Goal: Task Accomplishment & Management: Complete application form

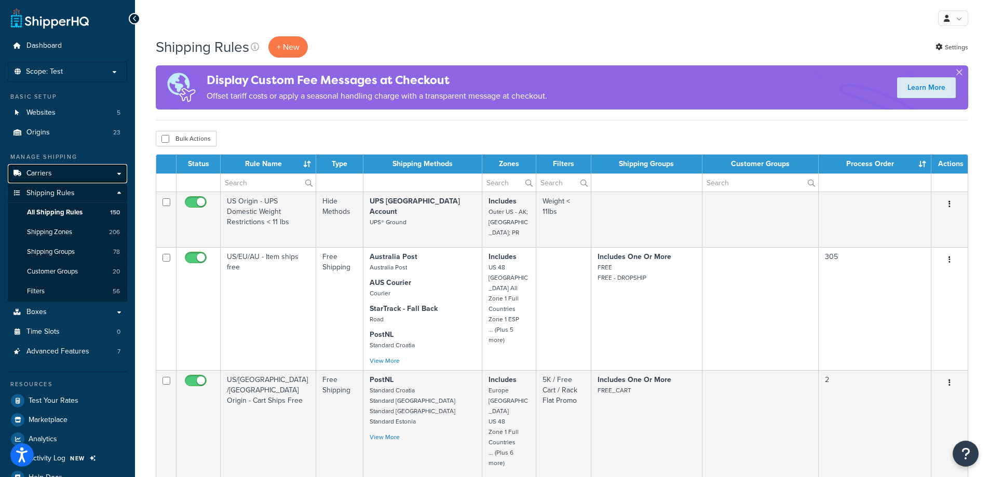
click at [114, 173] on link "Carriers" at bounding box center [67, 173] width 119 height 19
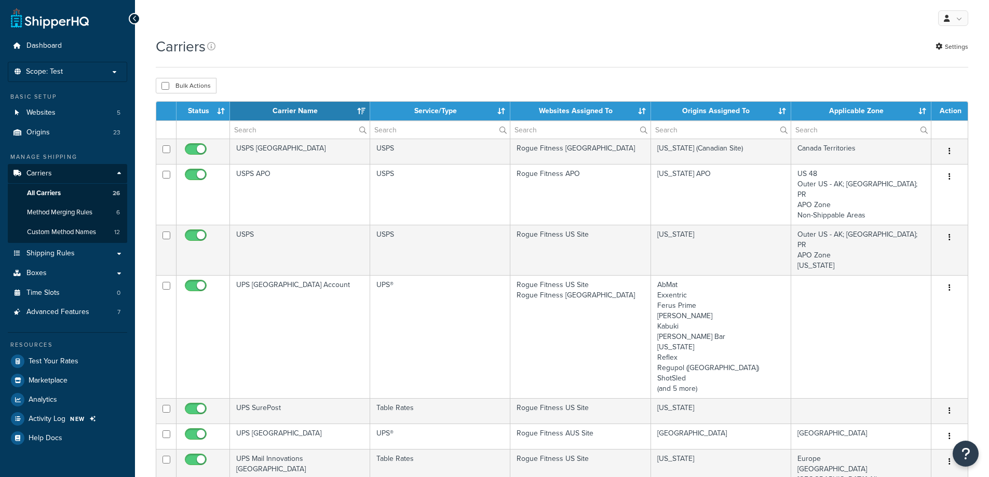
select select "15"
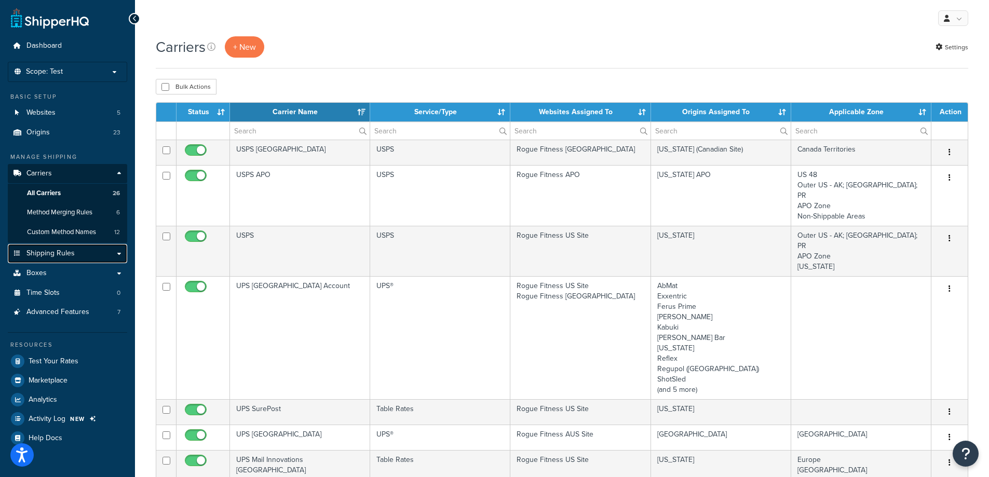
click at [88, 255] on link "Shipping Rules" at bounding box center [67, 253] width 119 height 19
click at [123, 275] on link "Boxes" at bounding box center [67, 273] width 119 height 19
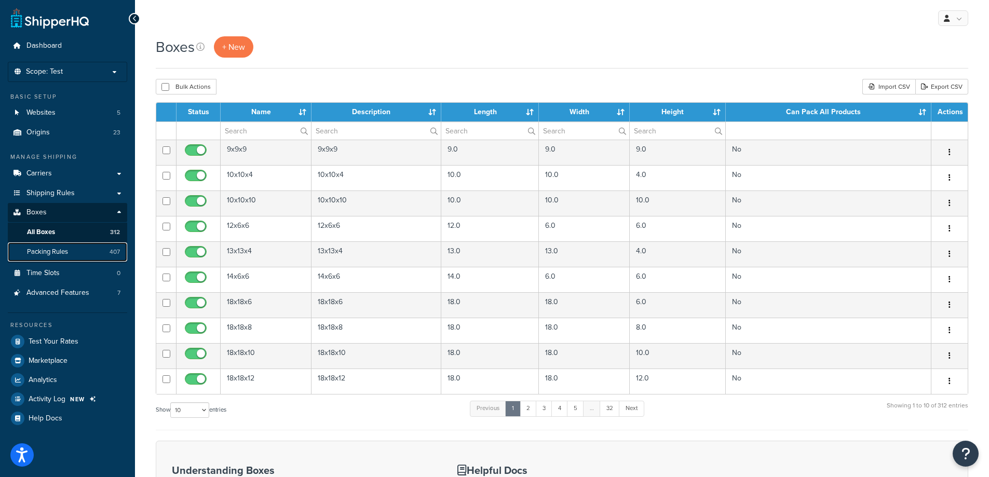
click at [50, 250] on span "Packing Rules" at bounding box center [47, 252] width 41 height 9
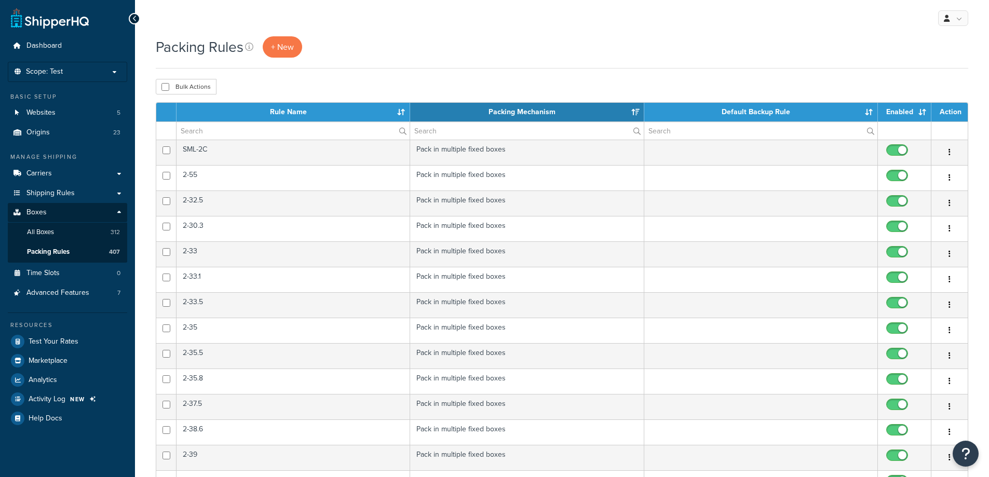
select select "15"
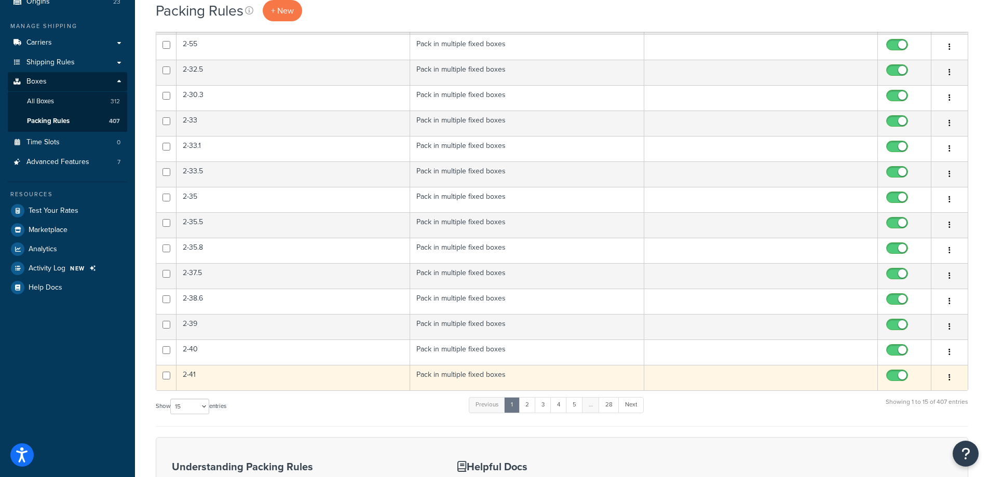
scroll to position [130, 0]
click at [266, 376] on td "2-41" at bounding box center [293, 378] width 234 height 25
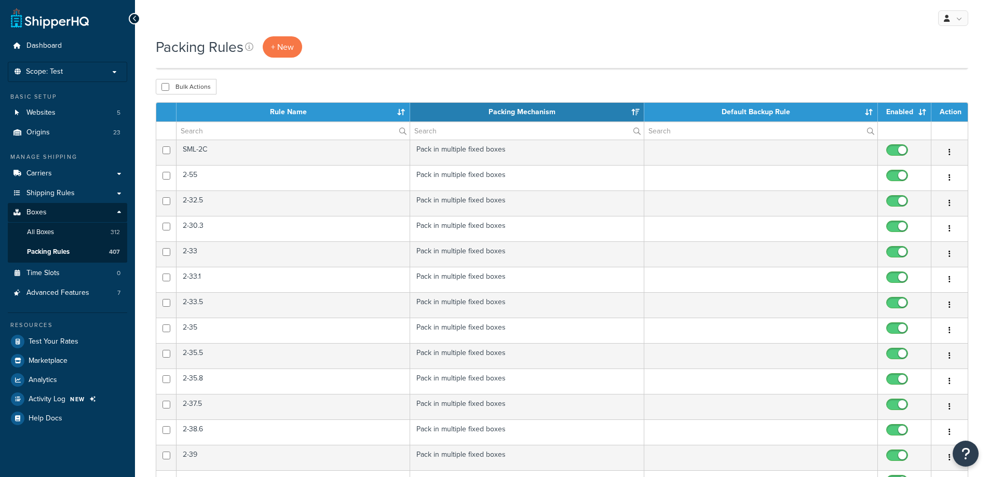
select select "15"
click at [285, 47] on span "+ New" at bounding box center [282, 47] width 23 height 12
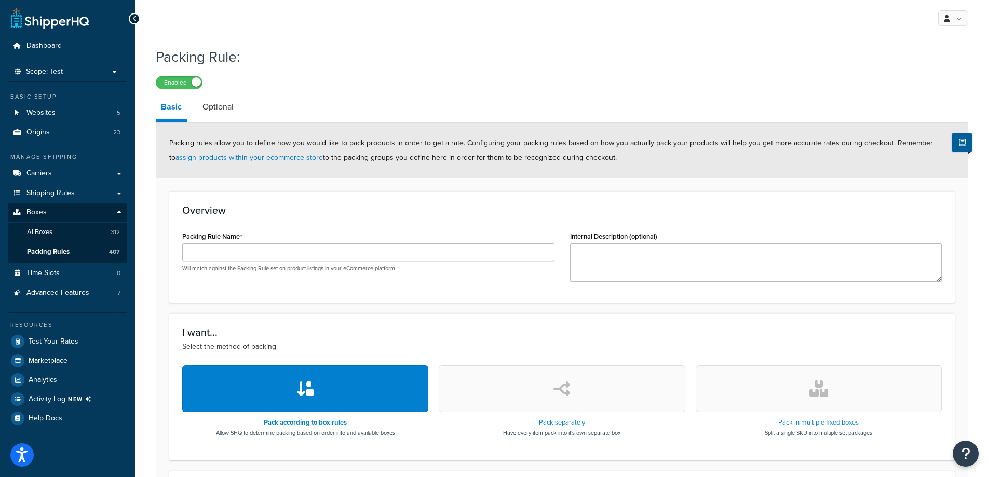
scroll to position [260, 0]
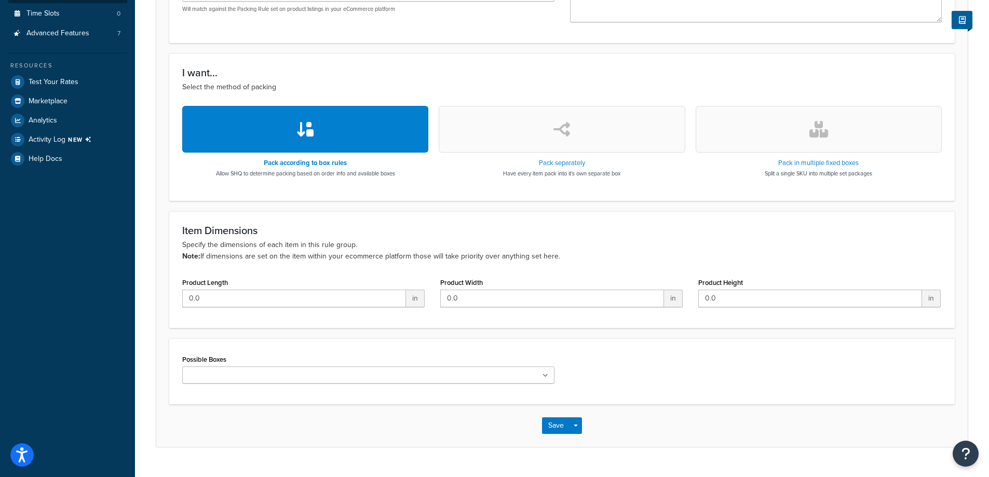
click at [756, 125] on button "button" at bounding box center [819, 129] width 246 height 47
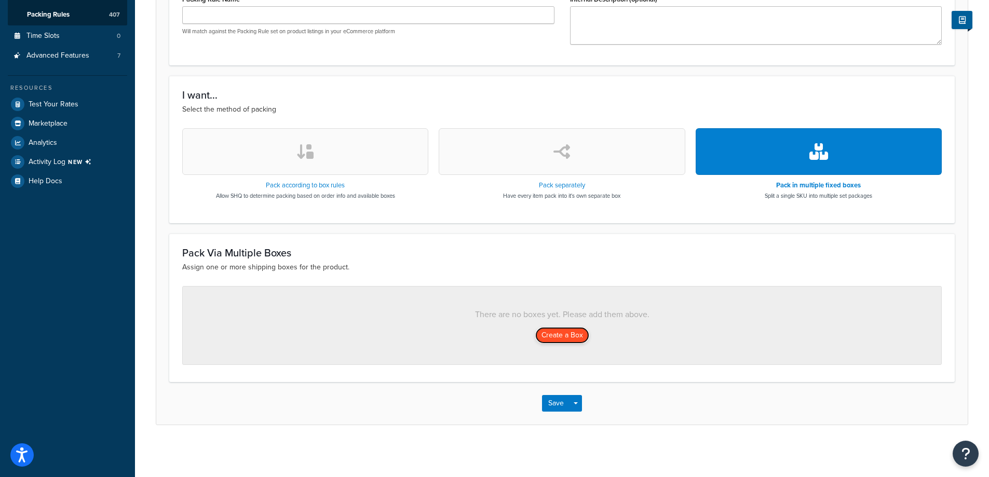
click at [563, 336] on button "Create a Box" at bounding box center [562, 335] width 54 height 17
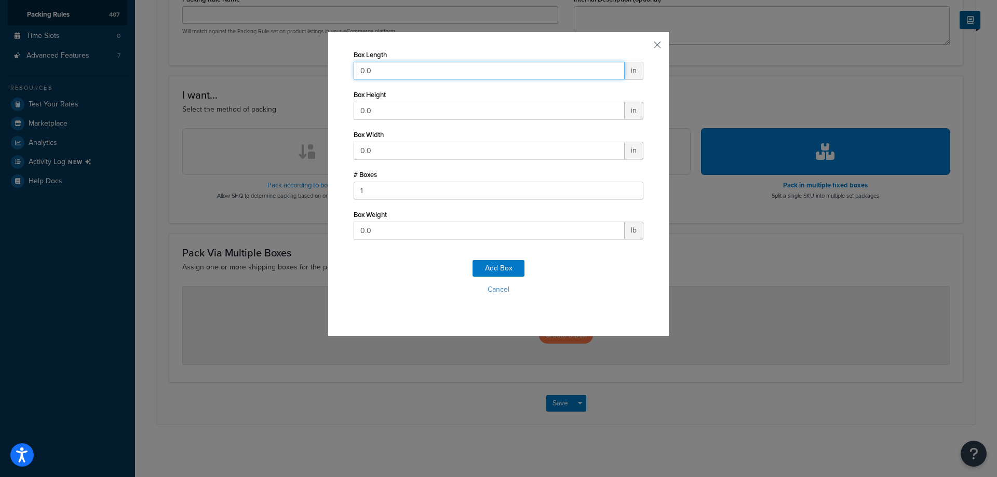
click at [414, 66] on input "0.0" at bounding box center [489, 71] width 271 height 18
drag, startPoint x: 400, startPoint y: 72, endPoint x: 294, endPoint y: 63, distance: 106.3
click at [311, 67] on div "Box Length 0.0 in Box Height 0.0 in Box Width 0.0 in # Boxes 1 Box Weight 0.0 l…" at bounding box center [498, 238] width 997 height 477
type input "57"
type input "15"
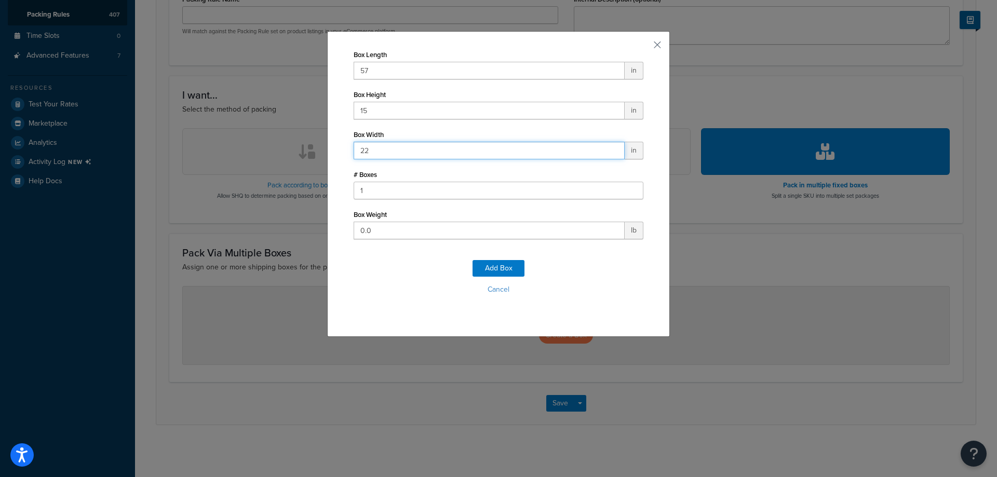
type input "22"
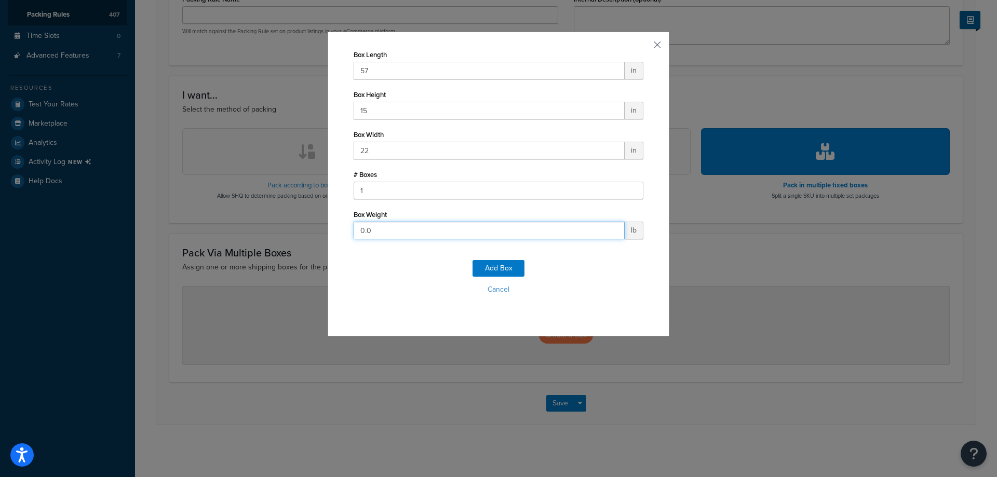
click at [383, 229] on input "0.0" at bounding box center [489, 231] width 271 height 18
type input "60"
click at [495, 295] on button "Cancel" at bounding box center [499, 290] width 290 height 16
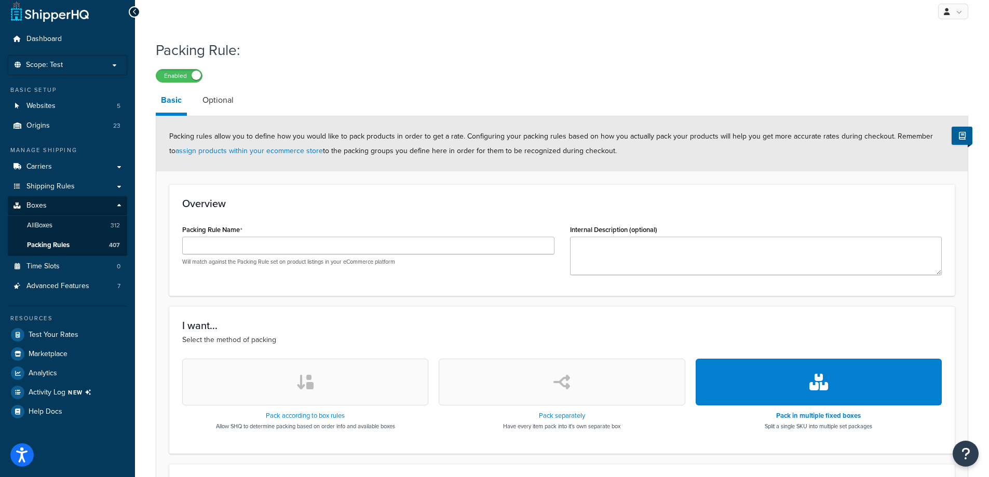
scroll to position [0, 0]
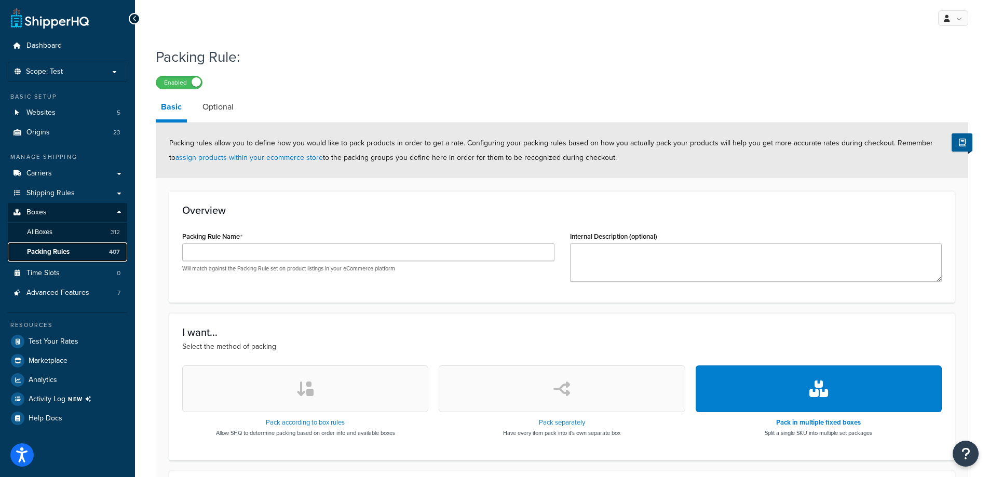
click at [81, 254] on link "Packing Rules 407" at bounding box center [67, 251] width 119 height 19
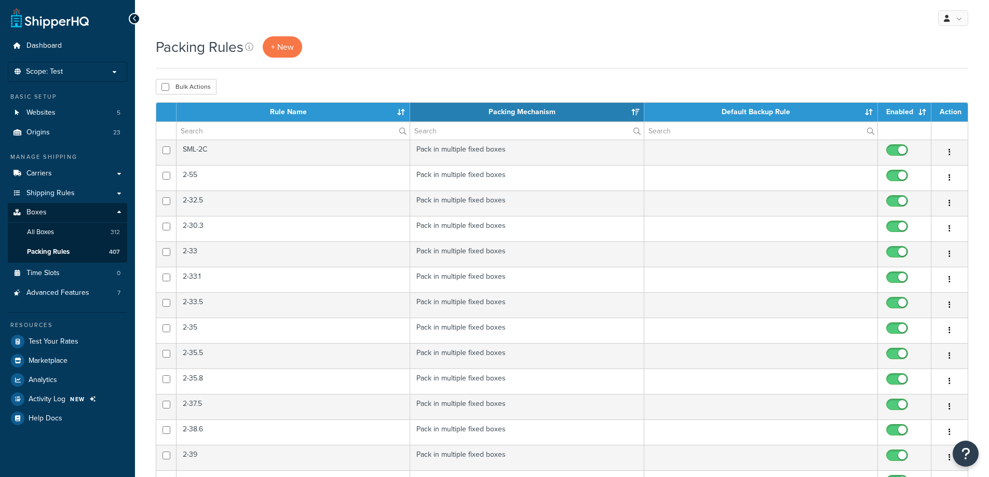
select select "15"
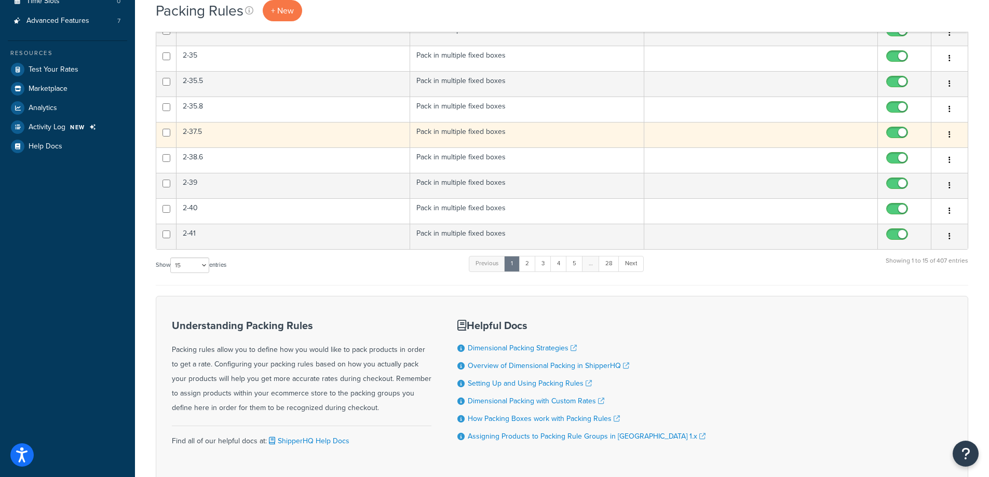
scroll to position [130, 0]
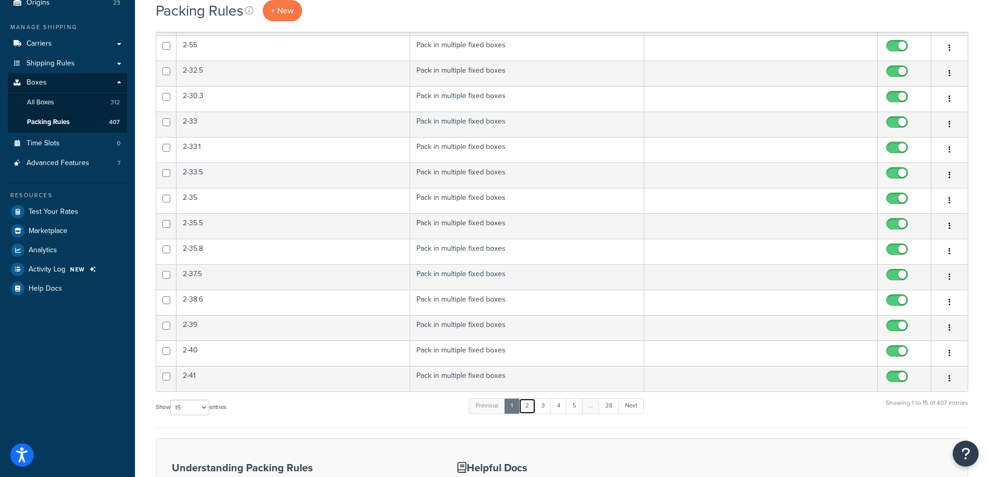
click at [529, 405] on link "2" at bounding box center [527, 406] width 17 height 16
click at [538, 409] on link "3" at bounding box center [540, 406] width 17 height 16
click at [560, 409] on link "4" at bounding box center [556, 406] width 17 height 16
click at [570, 408] on link "5" at bounding box center [571, 406] width 17 height 16
click at [613, 406] on link "28" at bounding box center [607, 406] width 21 height 16
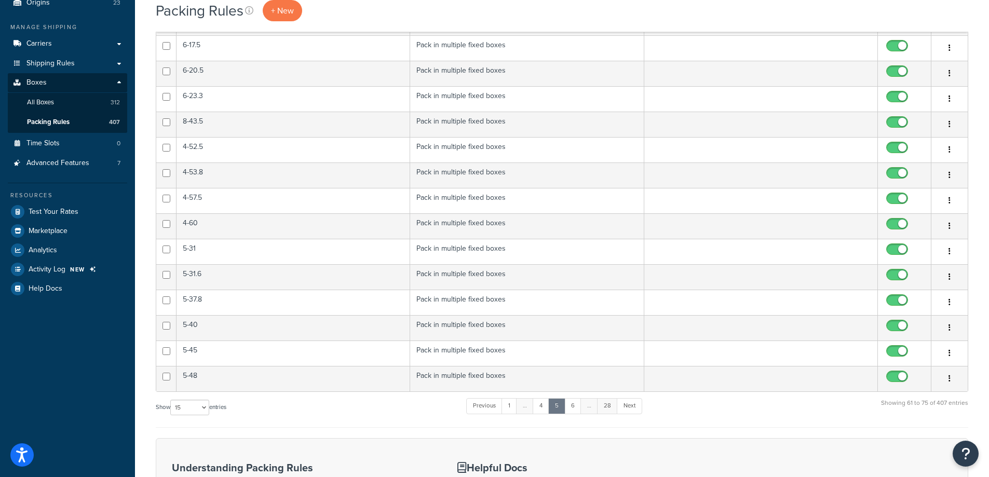
scroll to position [7, 0]
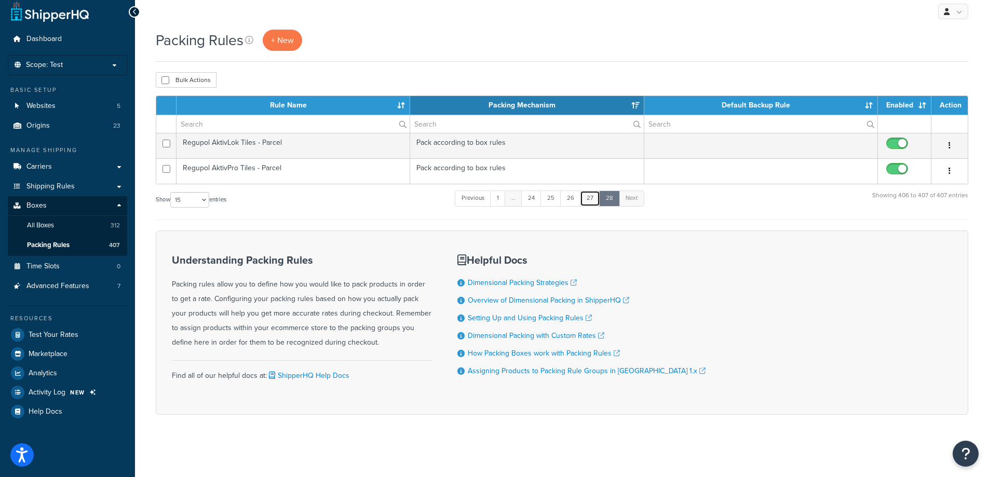
click at [590, 201] on link "27" at bounding box center [590, 199] width 20 height 16
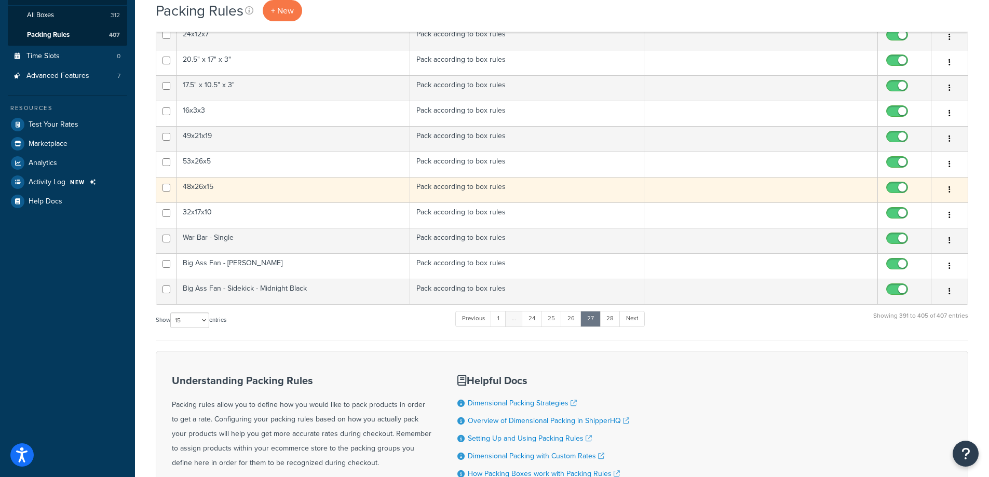
scroll to position [142, 0]
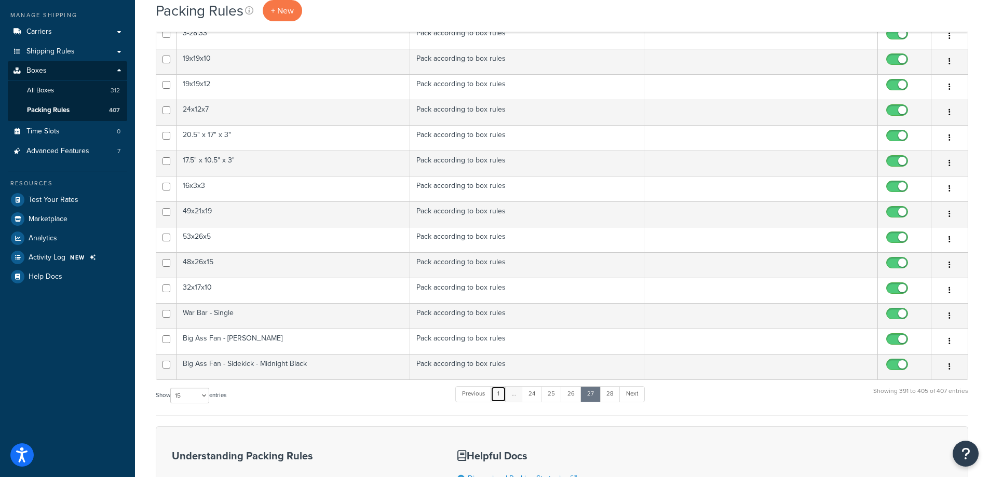
click at [500, 397] on link "1" at bounding box center [499, 394] width 16 height 16
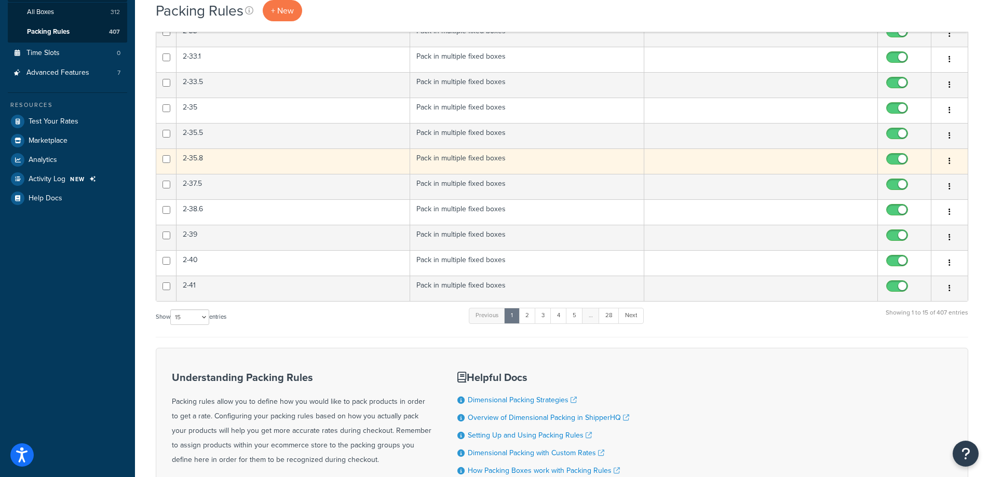
scroll to position [0, 0]
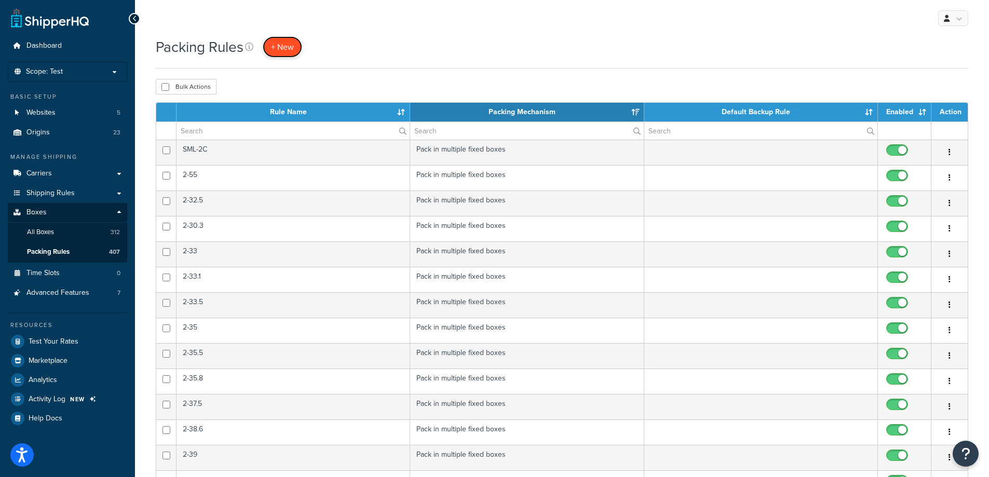
click at [298, 49] on link "+ New" at bounding box center [282, 46] width 39 height 21
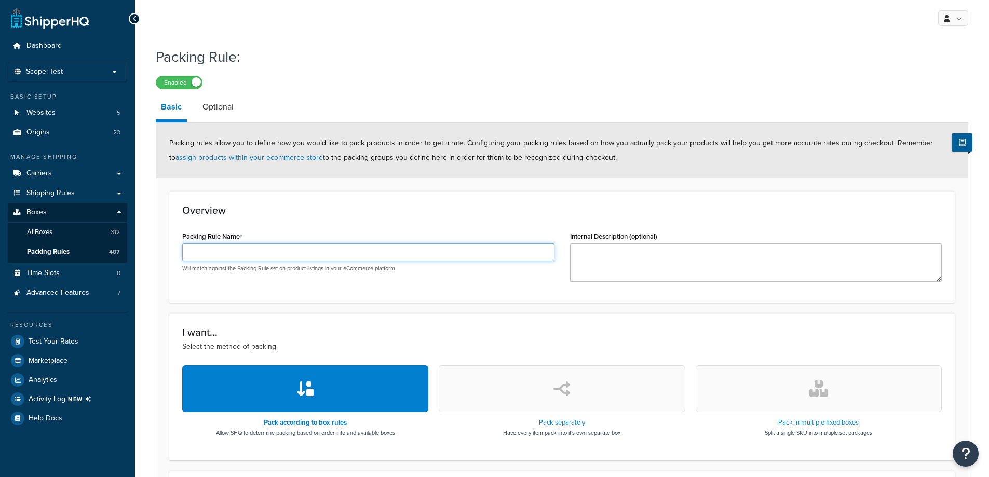
click at [285, 253] on input "Packing Rule Name" at bounding box center [368, 252] width 372 height 18
click at [235, 250] on input "Strength" at bounding box center [368, 252] width 372 height 18
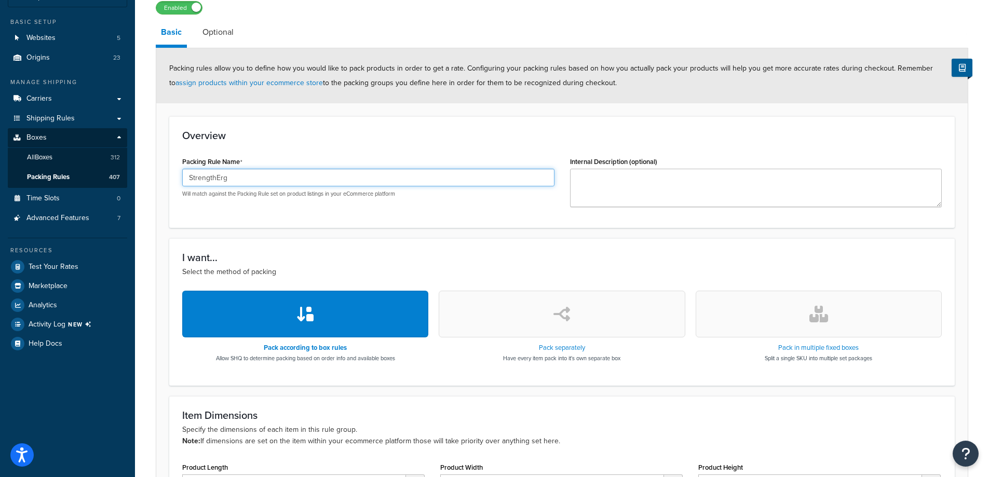
scroll to position [156, 0]
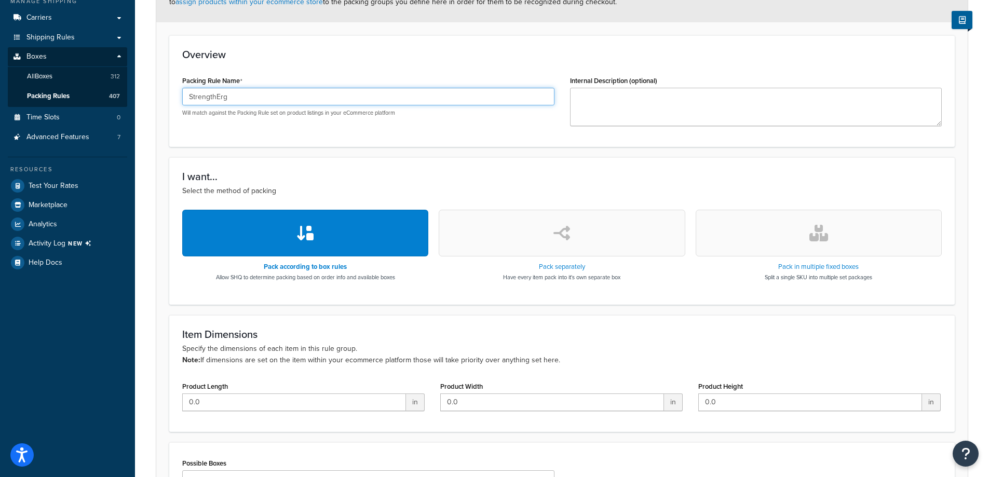
type input "StrengthErg"
click at [839, 234] on button "button" at bounding box center [819, 233] width 246 height 47
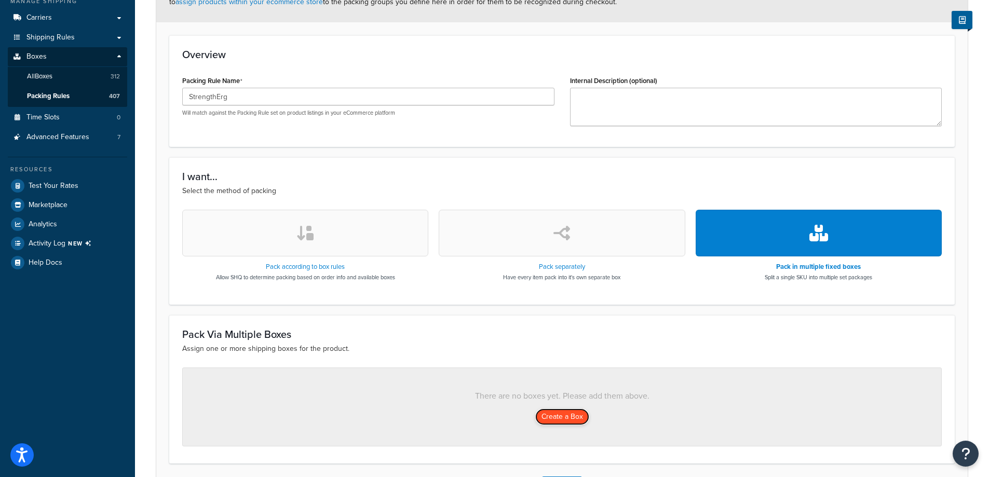
click at [568, 413] on button "Create a Box" at bounding box center [562, 417] width 54 height 17
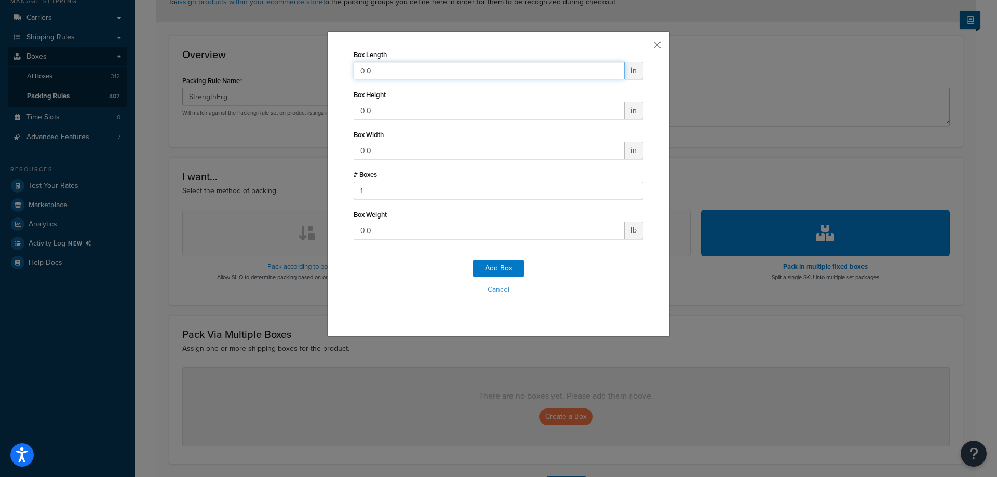
click at [430, 74] on input "0.0" at bounding box center [489, 71] width 271 height 18
type input "57"
type input "15"
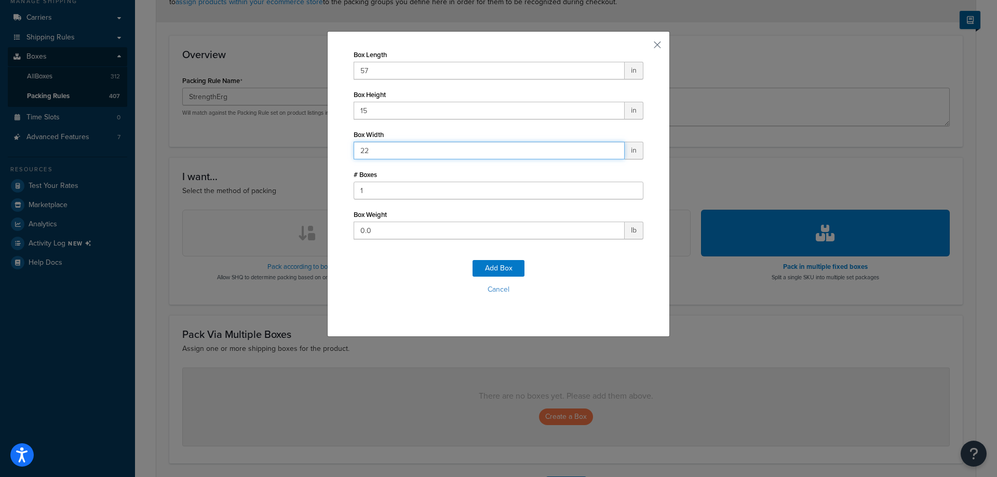
type input "22"
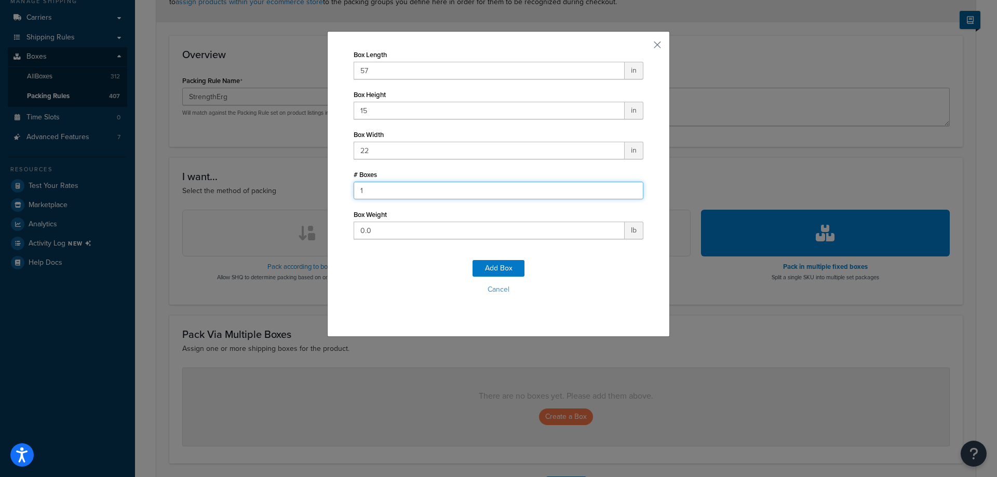
click at [376, 189] on input "1" at bounding box center [499, 191] width 290 height 18
click at [387, 231] on input "0.0" at bounding box center [489, 231] width 271 height 18
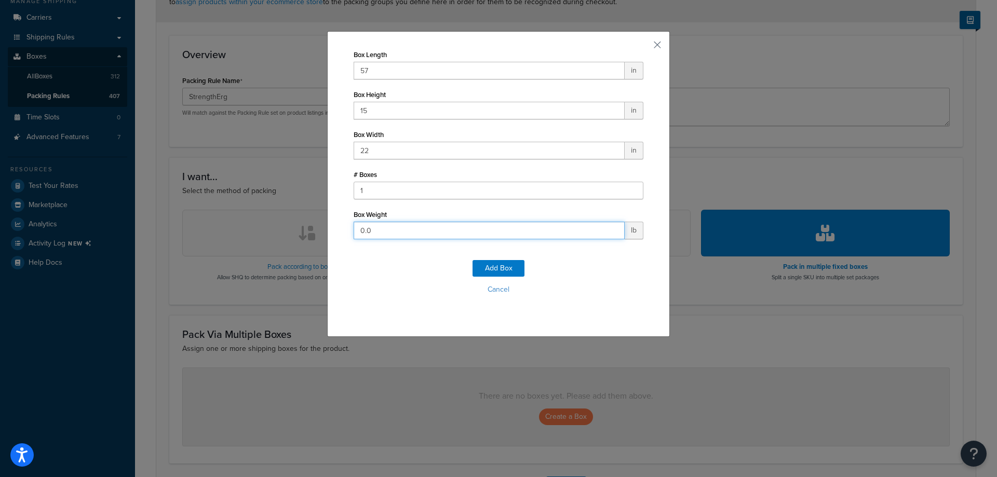
click at [387, 231] on input "0.0" at bounding box center [489, 231] width 271 height 18
click at [391, 231] on input "0.0" at bounding box center [489, 231] width 271 height 18
type input "68"
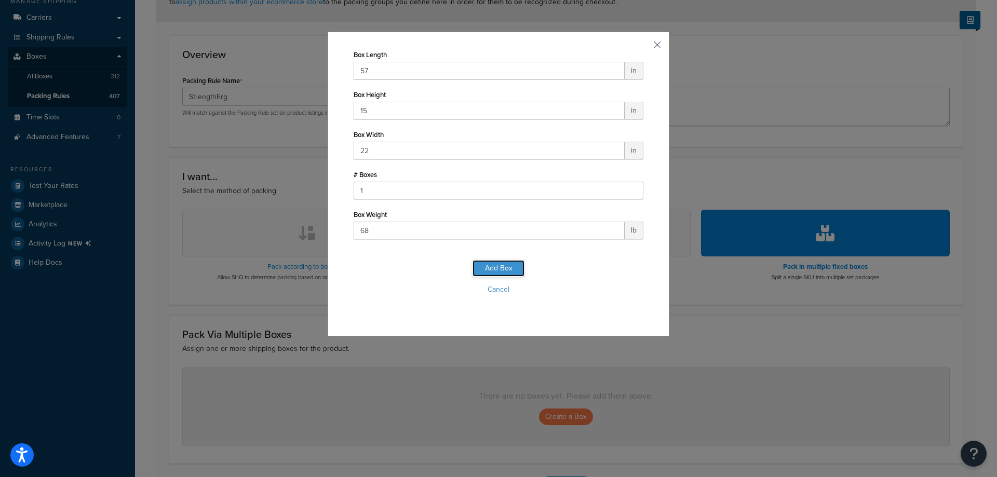
click at [512, 267] on button "Add Box" at bounding box center [498, 268] width 52 height 17
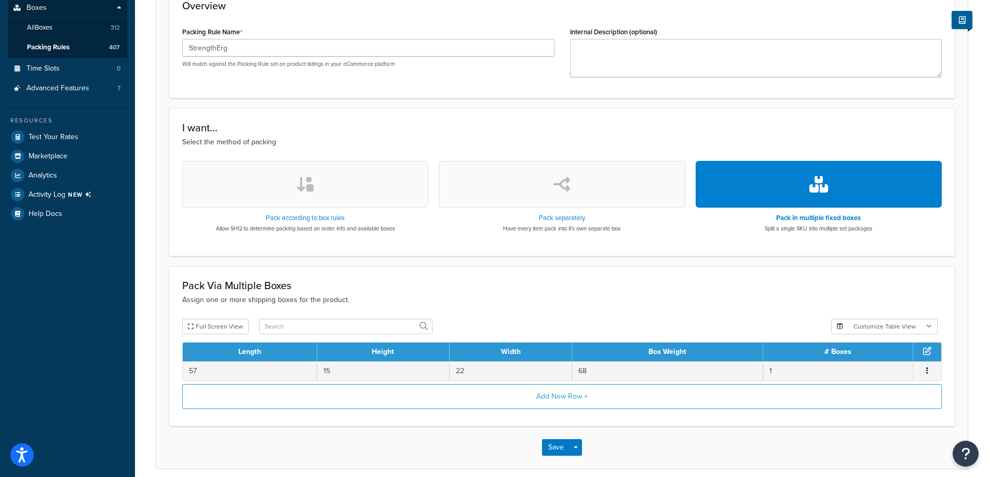
scroll to position [249, 0]
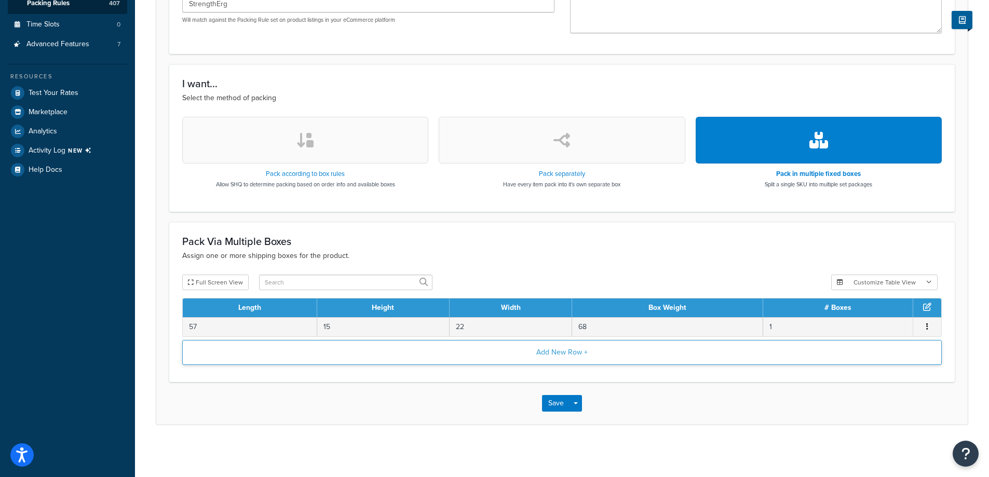
click at [588, 350] on button "Add New Row +" at bounding box center [561, 352] width 759 height 25
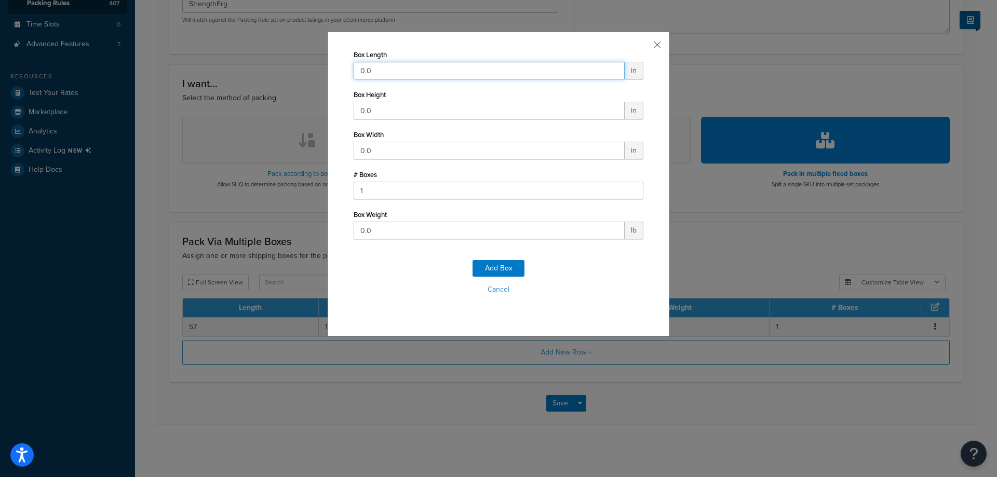
drag, startPoint x: 402, startPoint y: 72, endPoint x: 311, endPoint y: 66, distance: 91.0
click at [337, 70] on div "Box Length 0.0 in Box Height 0.0 in Box Width 0.0 in # Boxes 1 Box Weight 0.0 l…" at bounding box center [498, 184] width 343 height 306
type input "54"
type input "9"
type input "18"
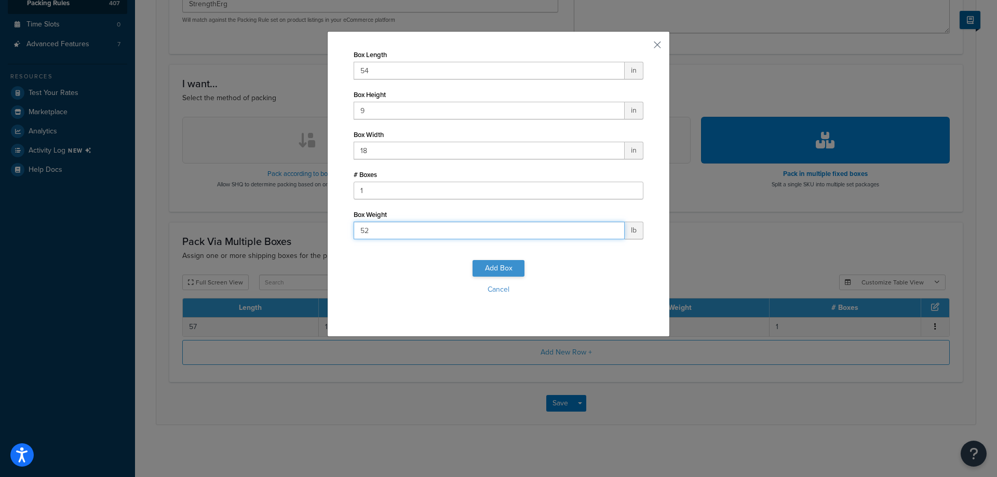
type input "52"
click at [501, 271] on button "Add Box" at bounding box center [498, 268] width 52 height 17
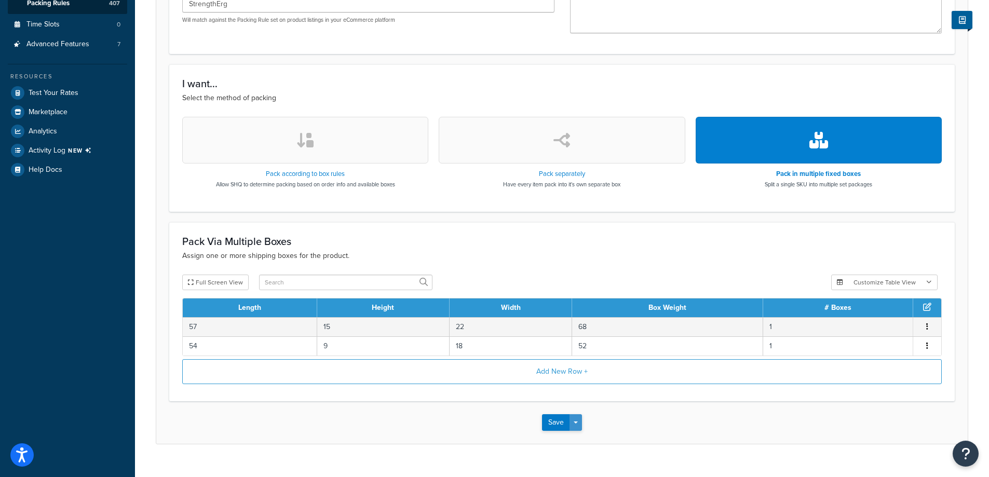
click at [580, 426] on button "Save Dropdown" at bounding box center [575, 422] width 12 height 17
click at [587, 441] on button "Save and Edit" at bounding box center [592, 442] width 100 height 22
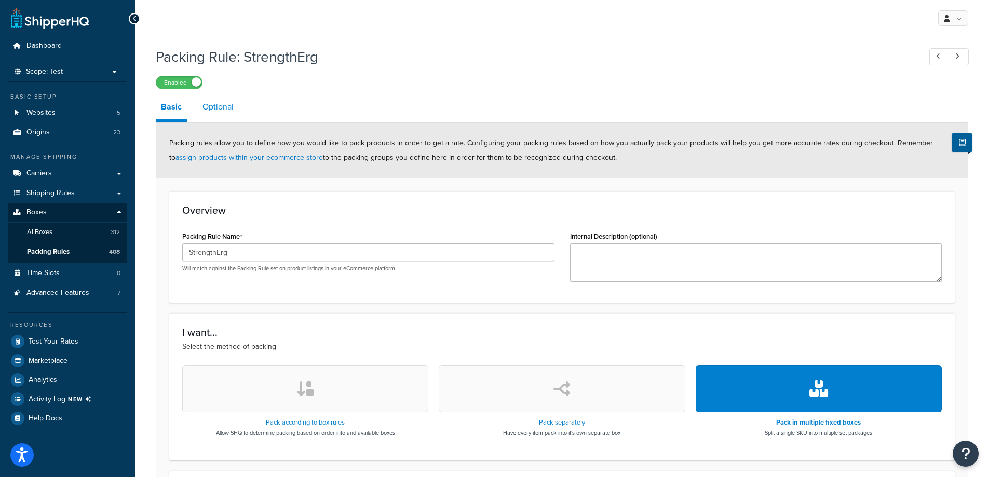
click at [214, 98] on link "Optional" at bounding box center [218, 106] width 42 height 25
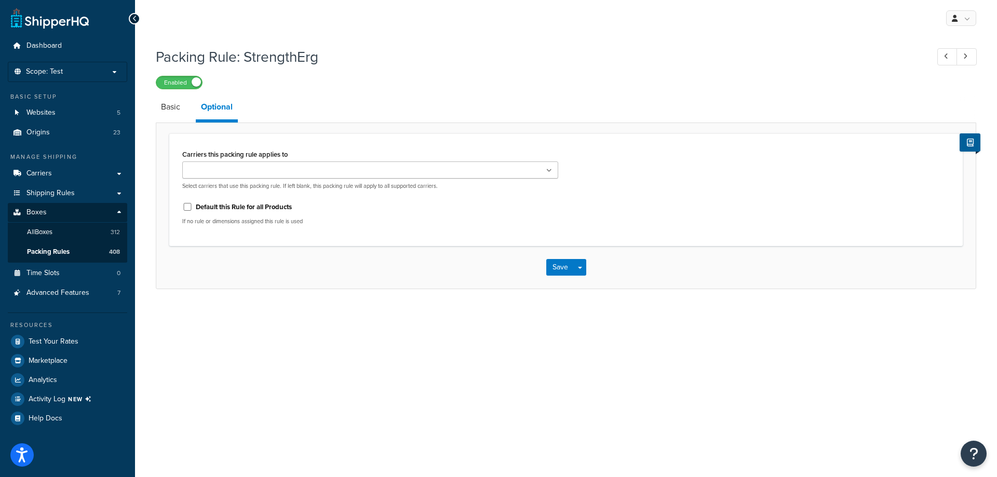
click at [308, 177] on ul at bounding box center [370, 169] width 376 height 17
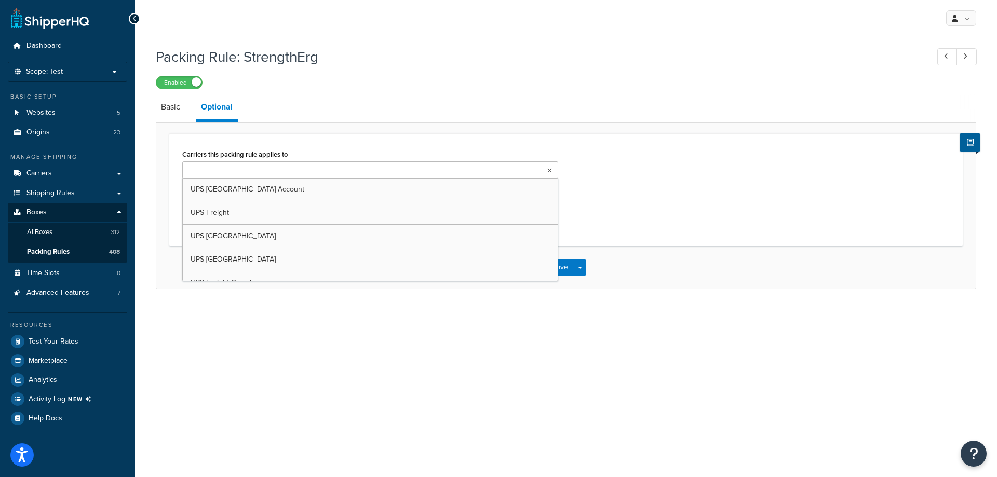
click at [308, 172] on ul at bounding box center [370, 169] width 376 height 17
click at [623, 163] on div "Carriers this packing rule applies to UPS USA Account UPS Freight UPS Europe UP…" at bounding box center [565, 190] width 783 height 86
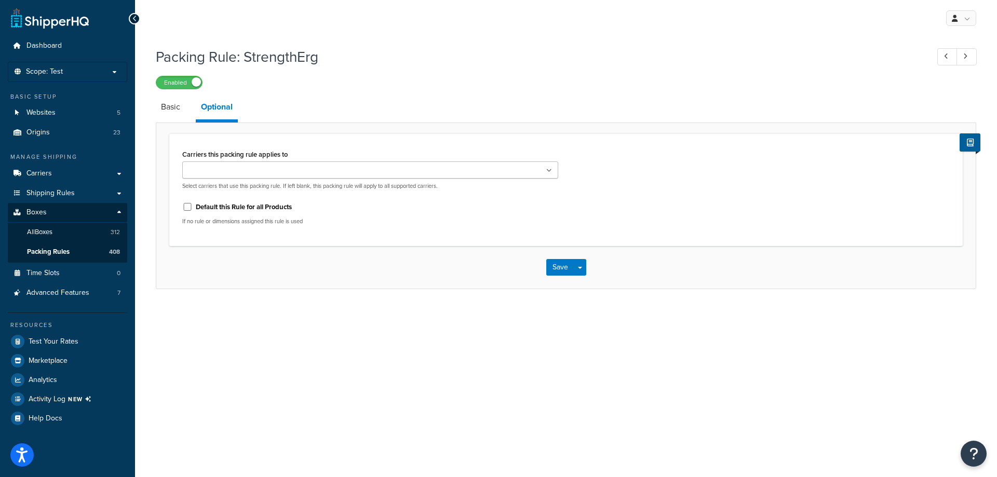
click at [316, 168] on ul at bounding box center [370, 169] width 376 height 17
click at [305, 362] on div "My Profile Billing Global Settings Contact Us Logout Packing Rule: StrengthErg …" at bounding box center [566, 238] width 862 height 477
click at [86, 249] on link "Packing Rules 408" at bounding box center [67, 251] width 119 height 19
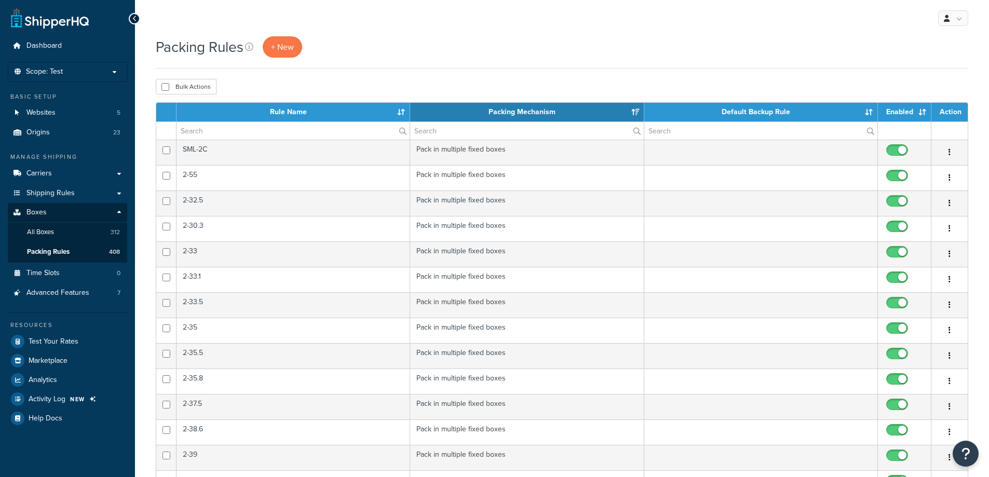
select select "15"
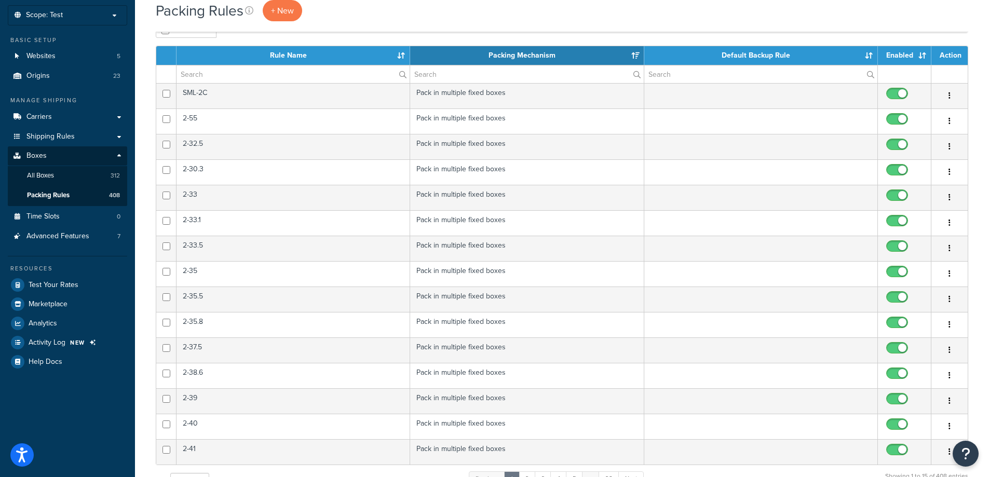
scroll to position [311, 0]
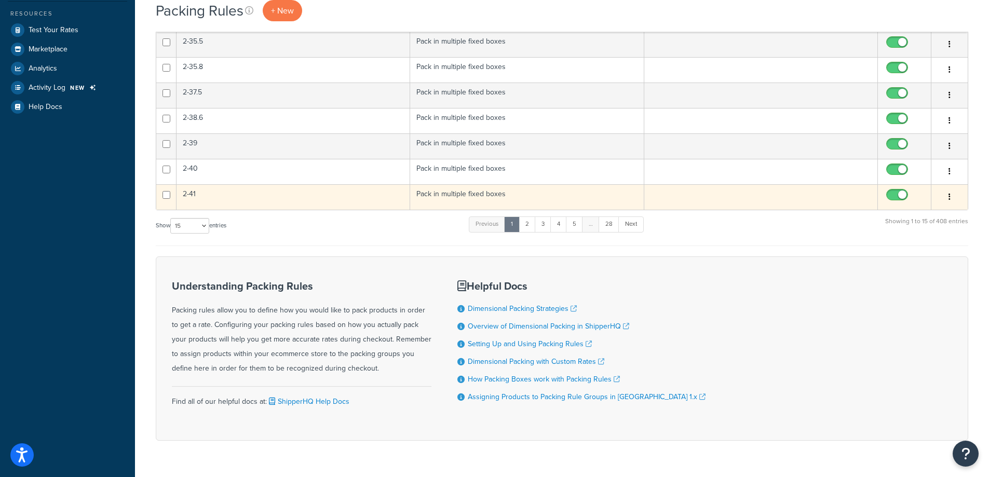
click at [288, 197] on td "2-41" at bounding box center [293, 196] width 234 height 25
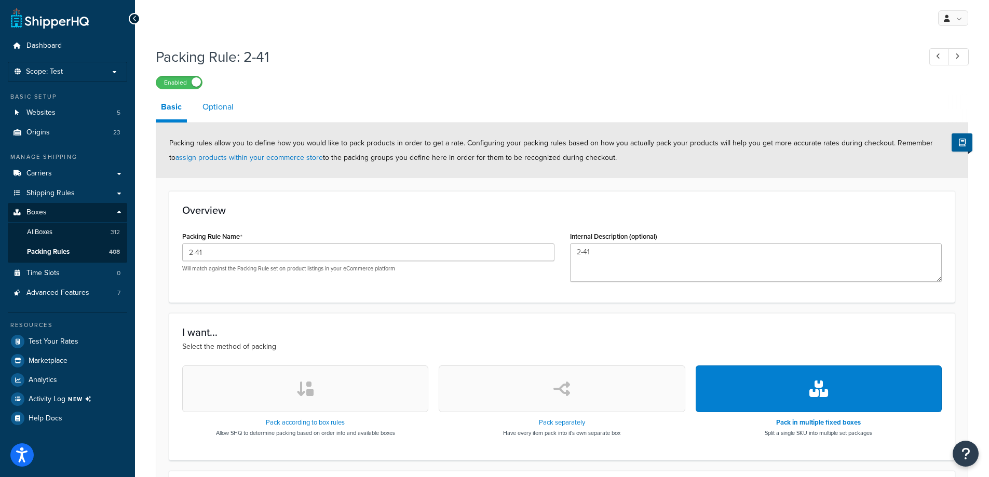
click at [208, 105] on link "Optional" at bounding box center [218, 106] width 42 height 25
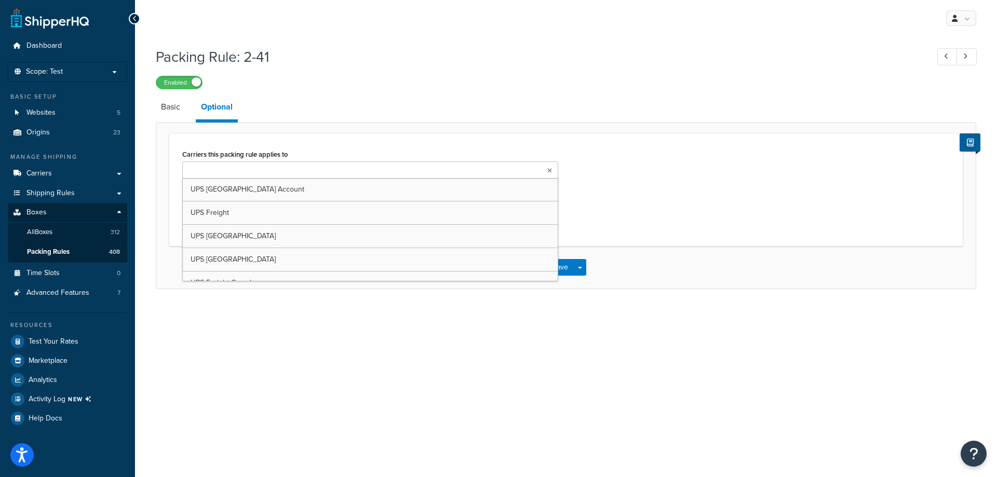
click at [215, 168] on input "Carriers this packing rule applies to" at bounding box center [231, 170] width 92 height 11
click at [64, 256] on span "Packing Rules" at bounding box center [48, 252] width 43 height 9
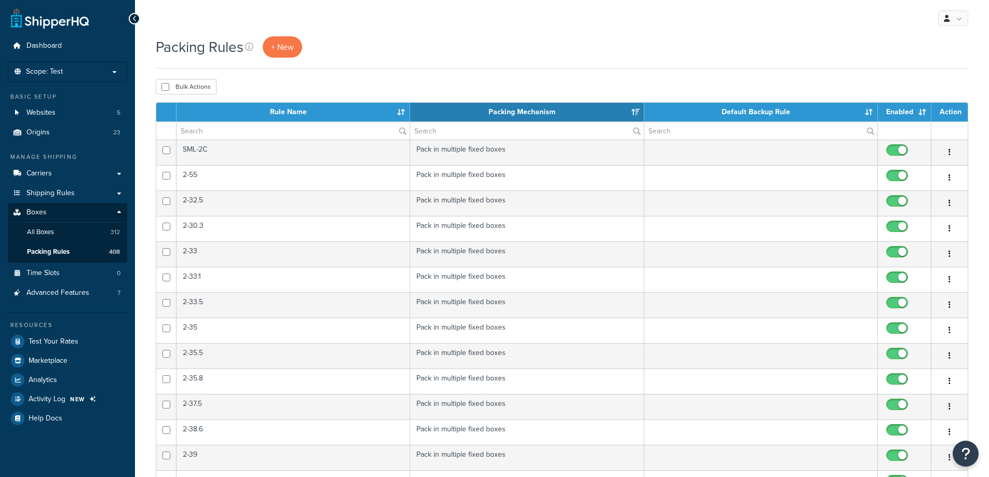
select select "15"
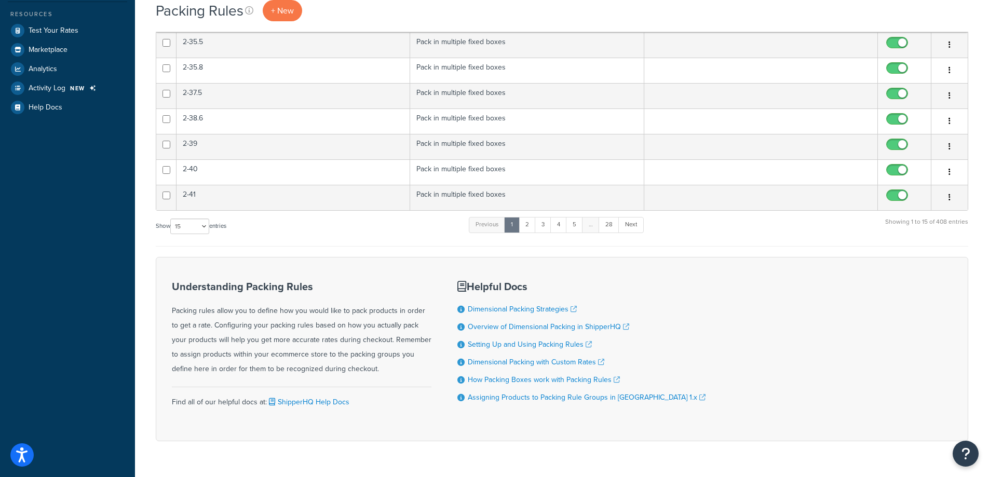
scroll to position [286, 0]
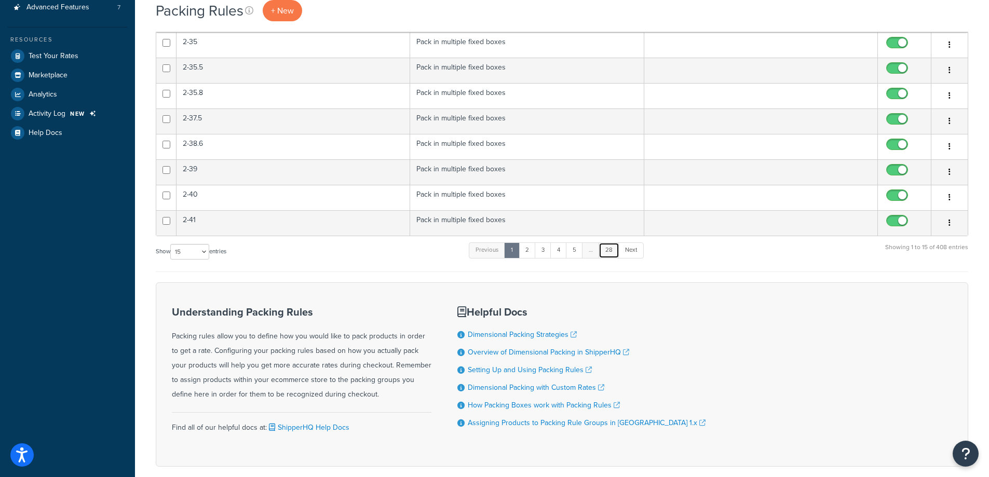
click at [614, 248] on link "28" at bounding box center [609, 250] width 21 height 16
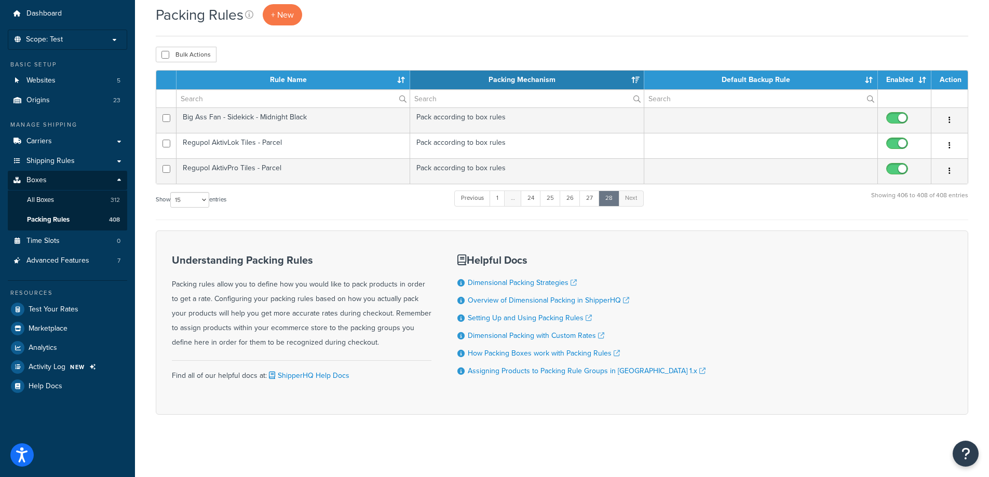
scroll to position [32, 0]
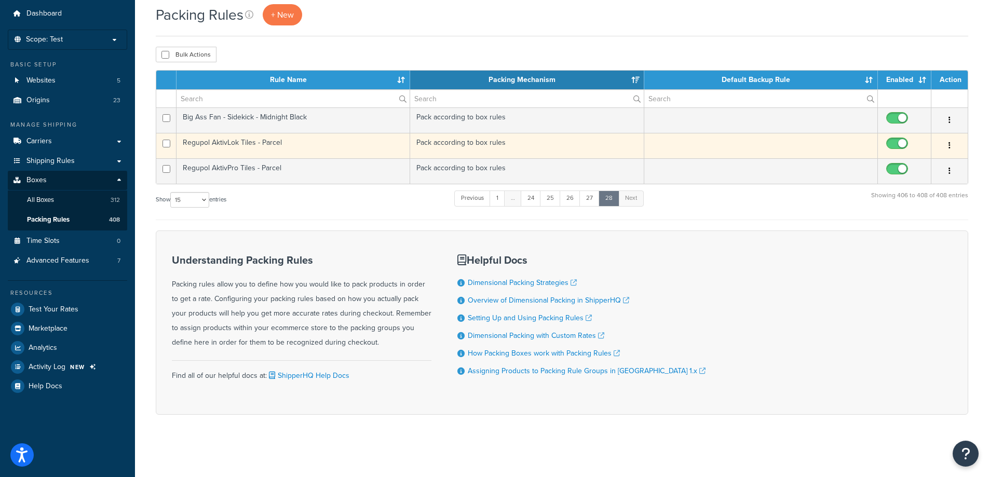
click at [271, 148] on td "Regupol AktivLok Tiles - Parcel" at bounding box center [293, 145] width 234 height 25
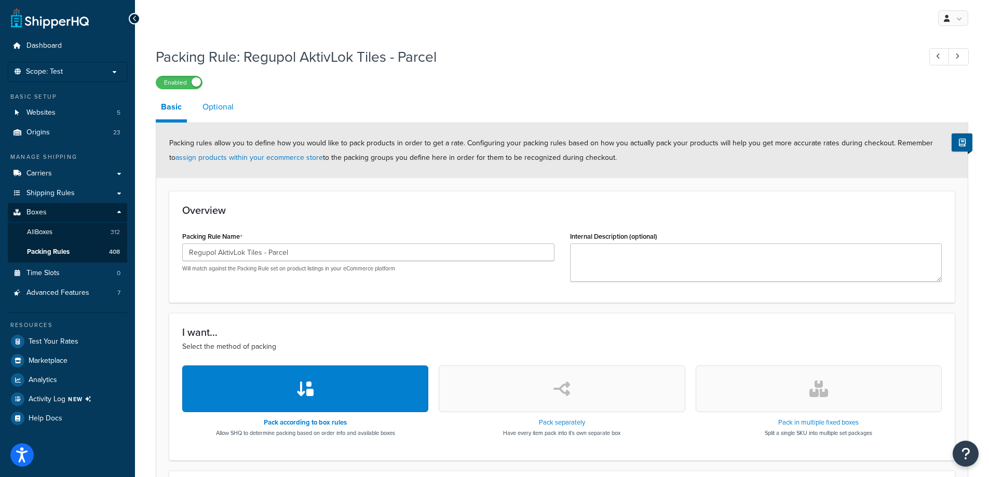
click at [217, 104] on link "Optional" at bounding box center [218, 106] width 42 height 25
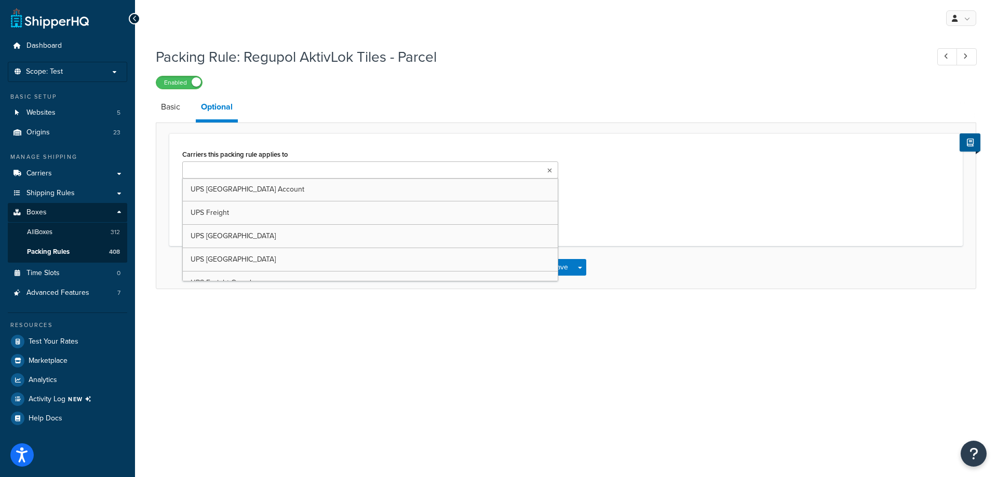
click at [208, 171] on input "Carriers this packing rule applies to" at bounding box center [231, 170] width 92 height 11
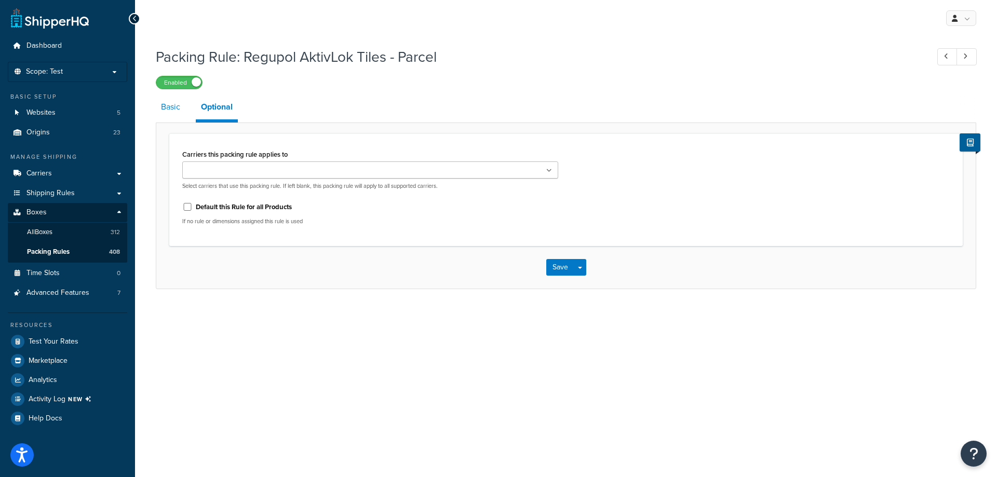
click at [168, 115] on link "Basic" at bounding box center [171, 106] width 30 height 25
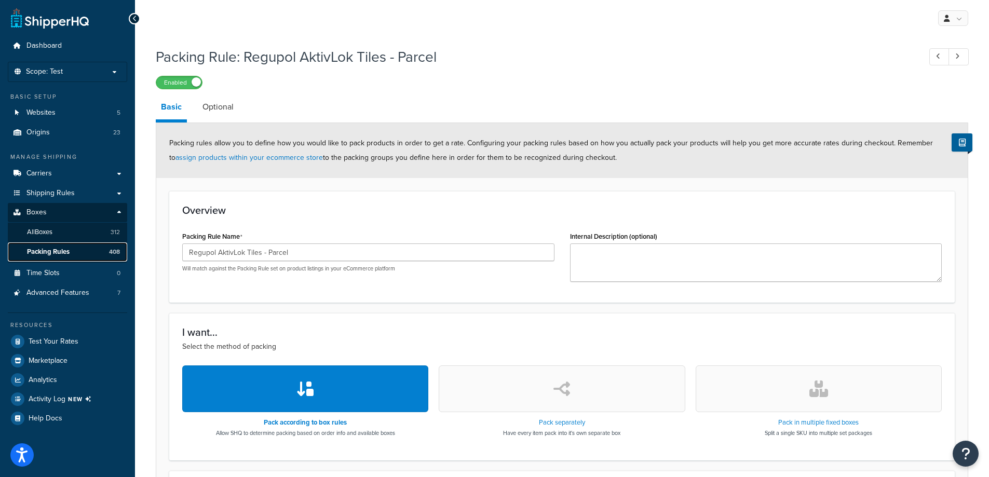
click at [56, 248] on span "Packing Rules" at bounding box center [48, 252] width 43 height 9
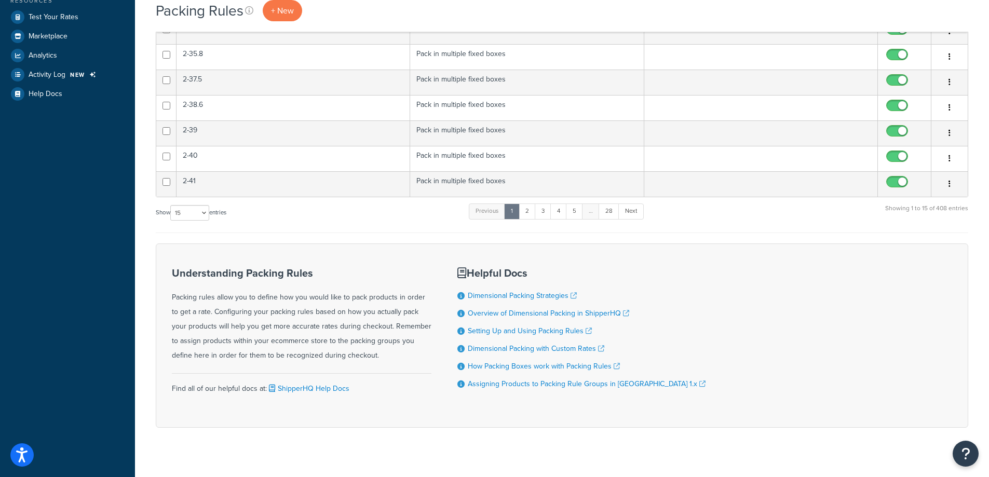
scroll to position [337, 0]
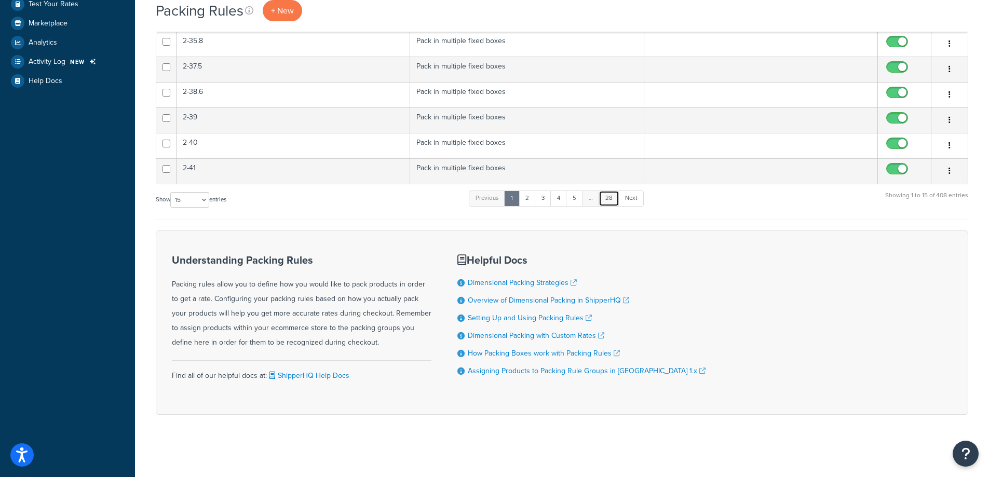
click at [607, 197] on link "28" at bounding box center [609, 199] width 21 height 16
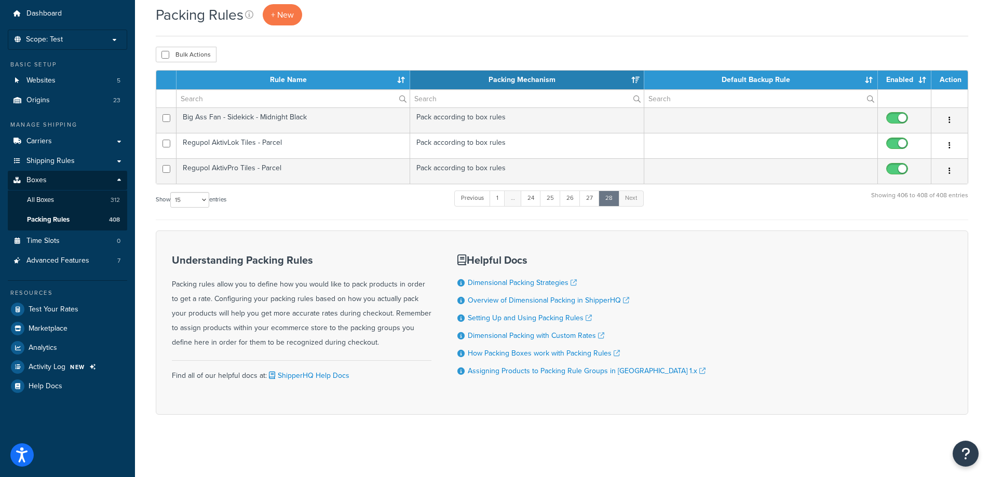
scroll to position [32, 0]
click at [479, 199] on link "Previous" at bounding box center [472, 199] width 36 height 16
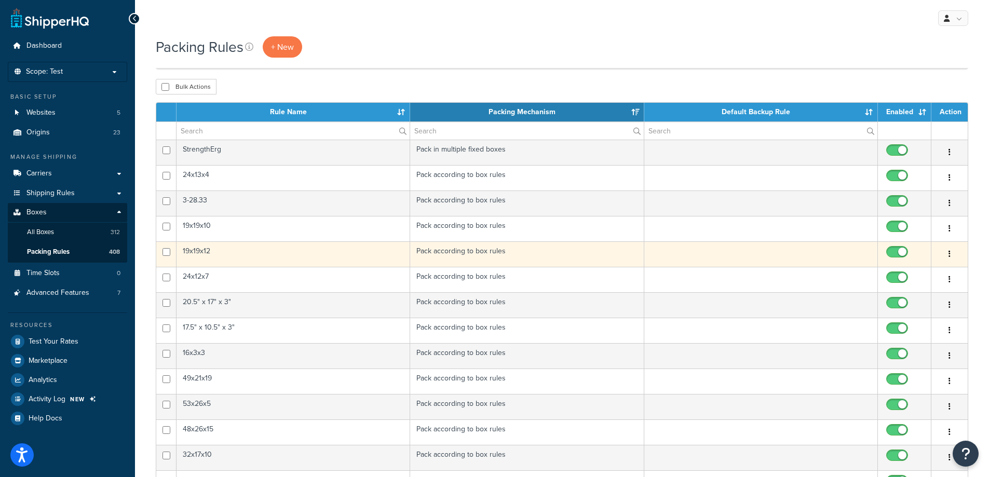
scroll to position [311, 0]
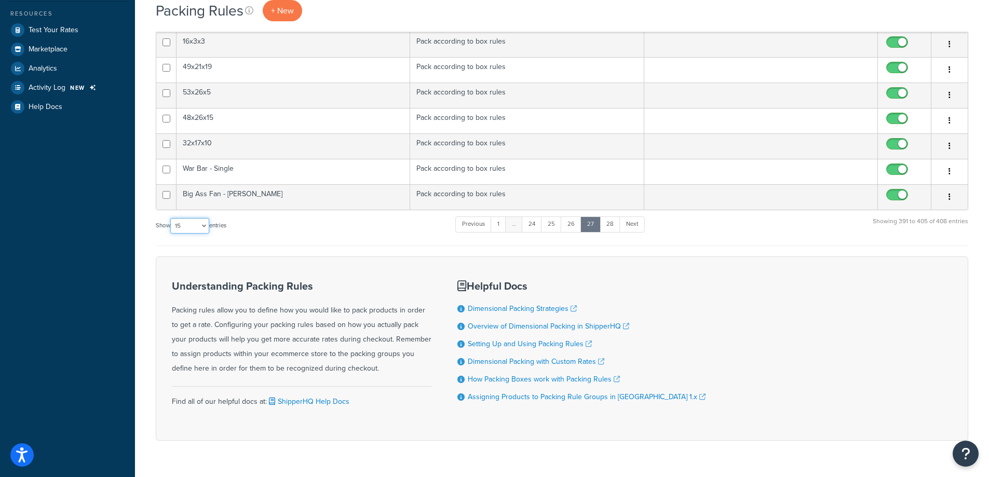
click at [181, 224] on select "10 15 25 50 100" at bounding box center [189, 226] width 39 height 16
select select "100"
click at [171, 234] on select "10 15 25 50 100" at bounding box center [189, 226] width 39 height 16
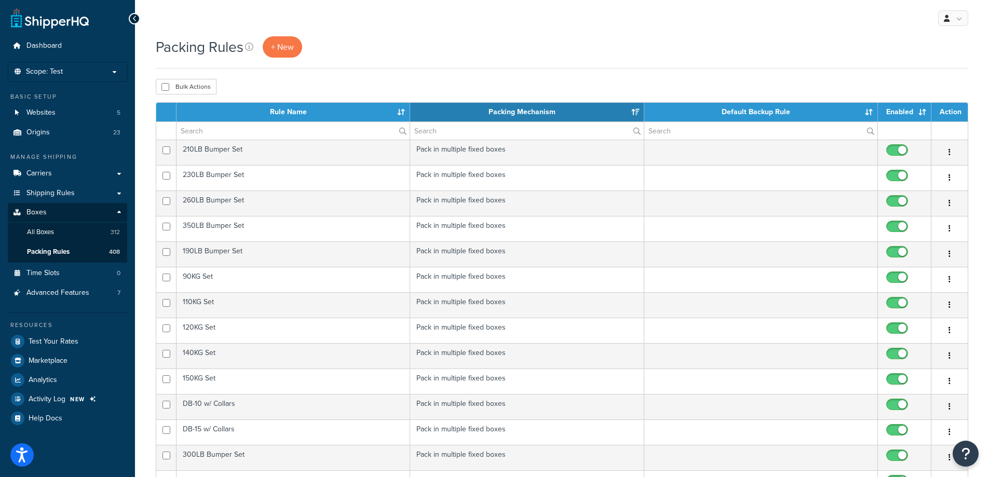
scroll to position [2499, 0]
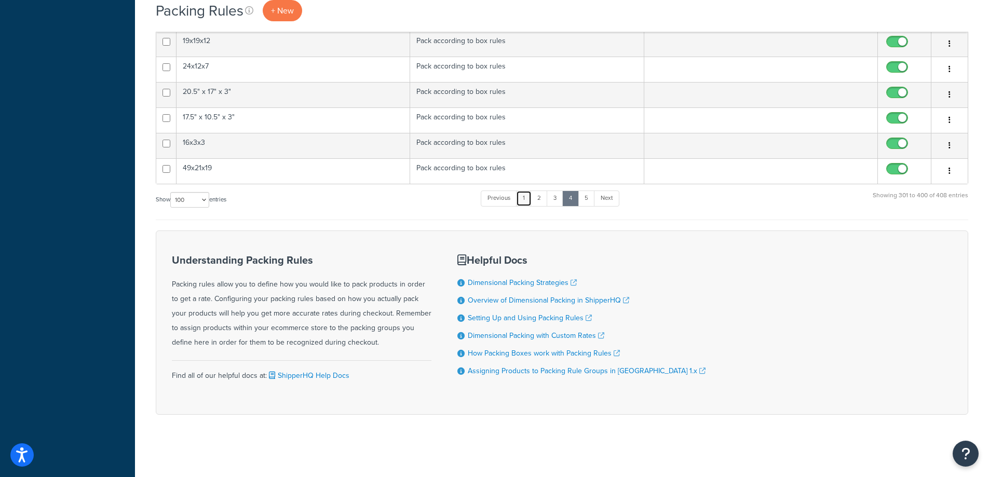
click at [525, 201] on link "1" at bounding box center [524, 199] width 16 height 16
click at [543, 195] on link "2" at bounding box center [543, 199] width 17 height 16
click at [550, 202] on link "3" at bounding box center [555, 199] width 17 height 16
click at [575, 199] on link "4" at bounding box center [570, 199] width 17 height 16
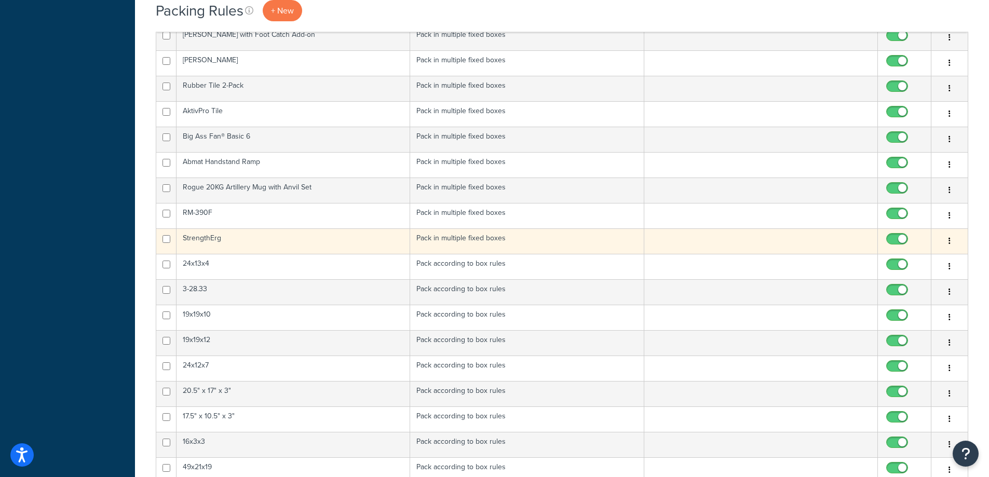
click at [950, 240] on icon "button" at bounding box center [949, 240] width 2 height 7
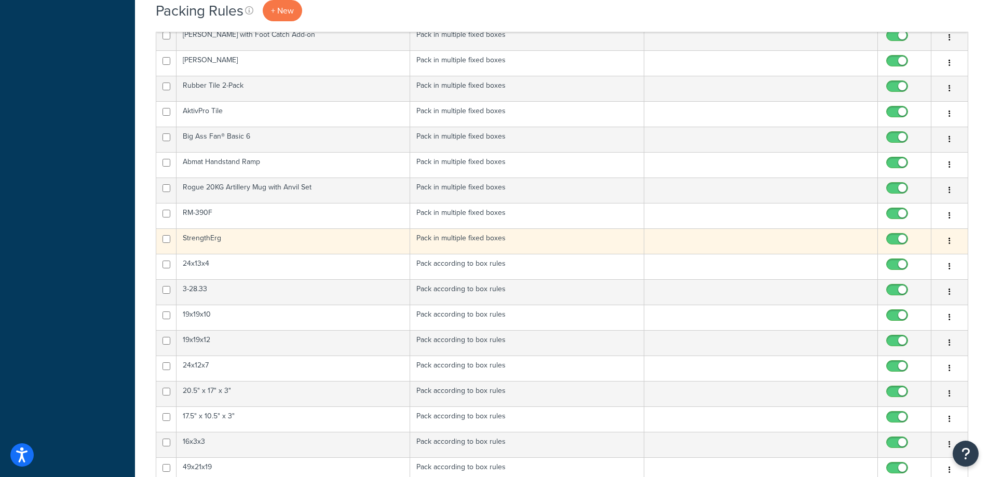
click at [237, 237] on td "StrengthErg" at bounding box center [293, 240] width 234 height 25
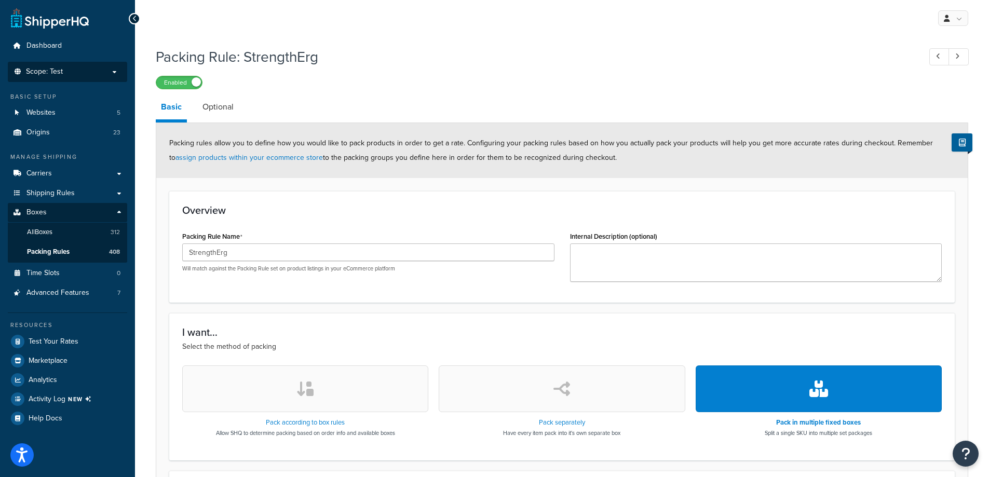
drag, startPoint x: 68, startPoint y: 66, endPoint x: 60, endPoint y: 71, distance: 8.8
click at [68, 66] on li "Scope: Test" at bounding box center [67, 72] width 119 height 20
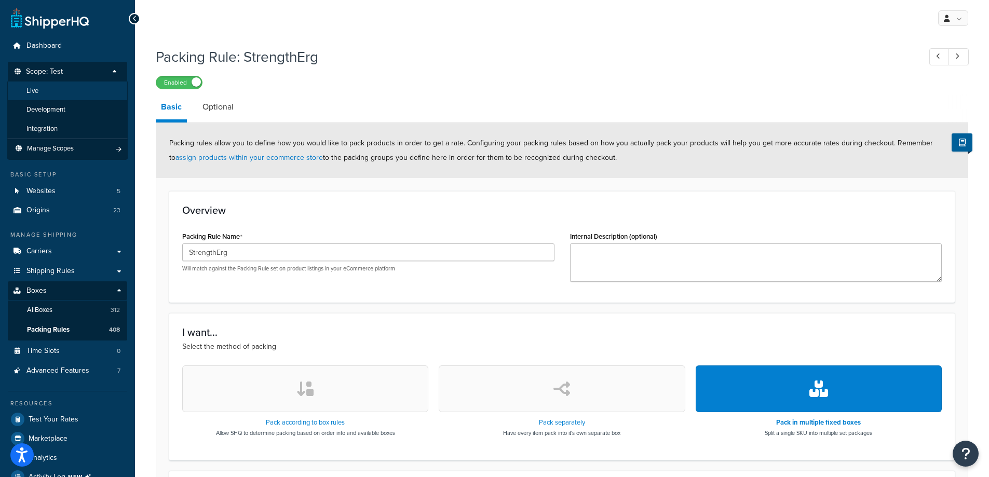
click at [64, 92] on li "Live" at bounding box center [67, 90] width 120 height 19
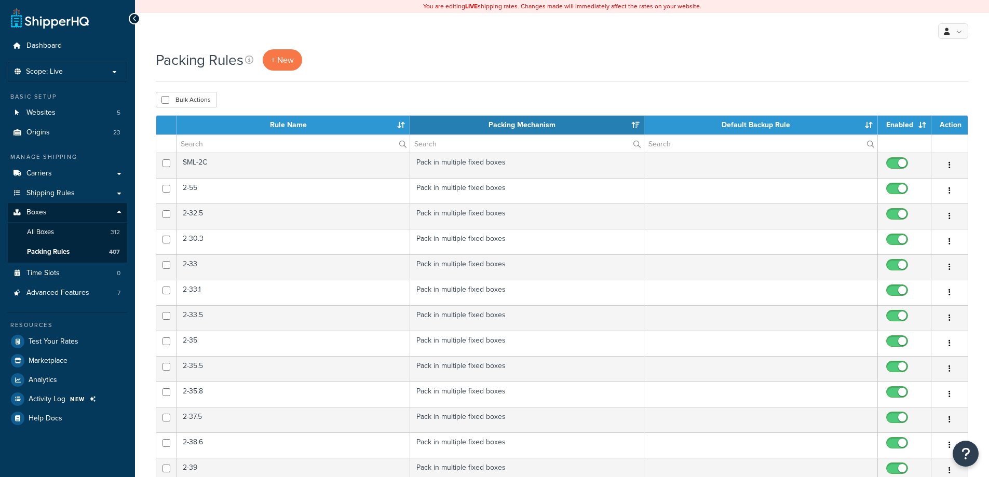
select select "15"
click at [286, 60] on span "+ New" at bounding box center [282, 60] width 23 height 12
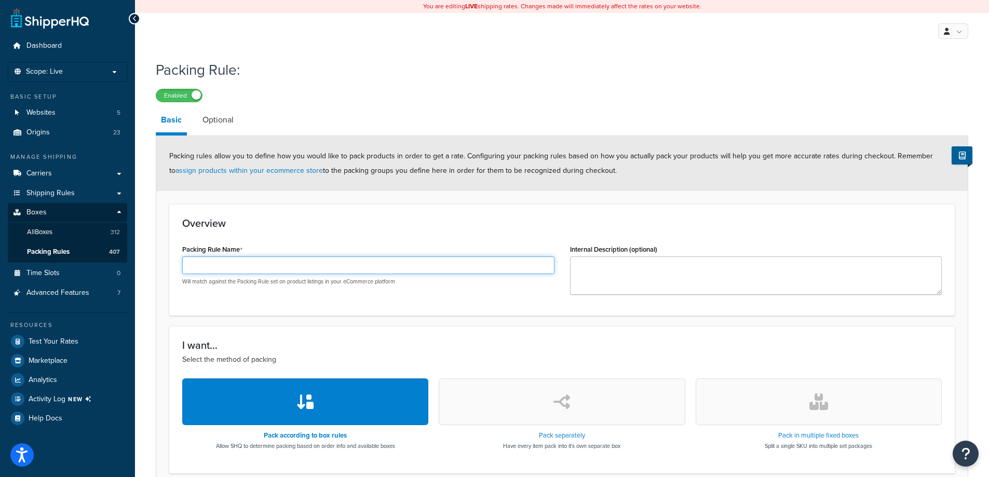
click at [226, 260] on input "Packing Rule Name" at bounding box center [368, 265] width 372 height 18
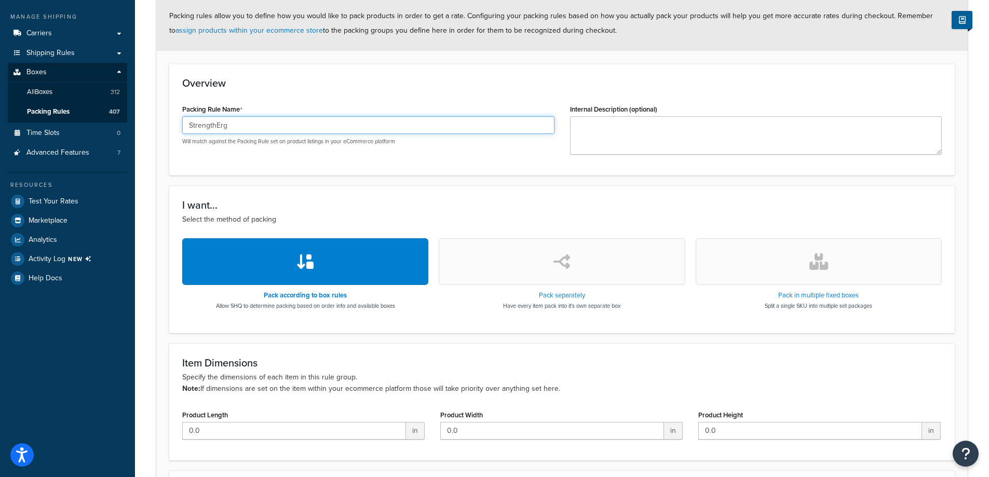
scroll to position [156, 0]
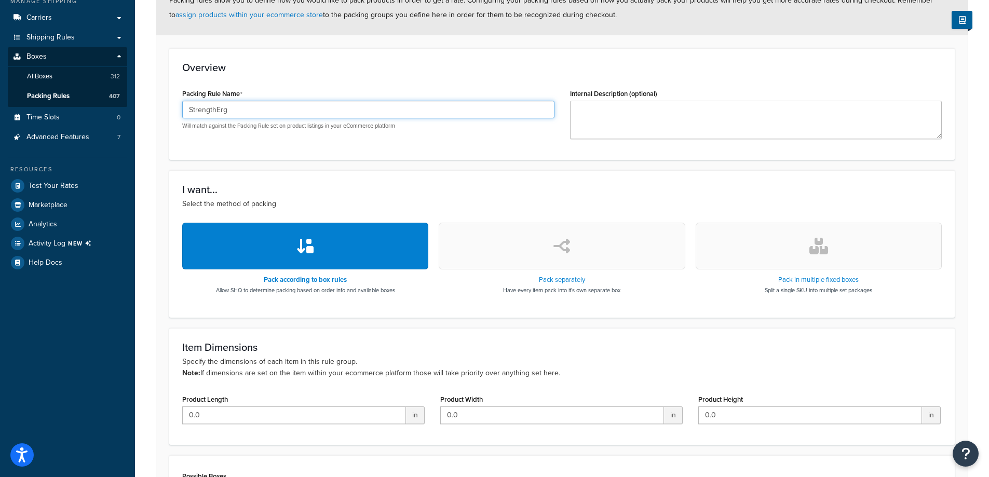
type input "StrengthErg"
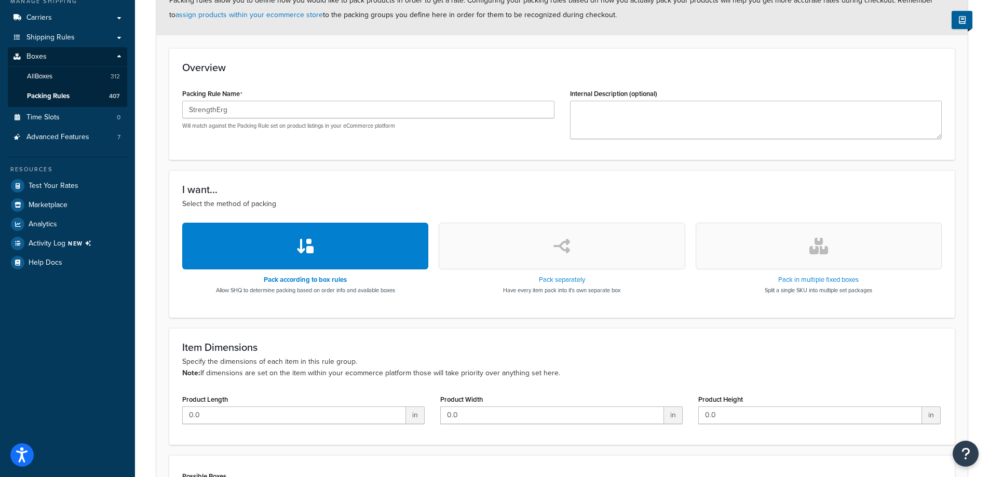
click at [836, 263] on button "button" at bounding box center [819, 246] width 246 height 47
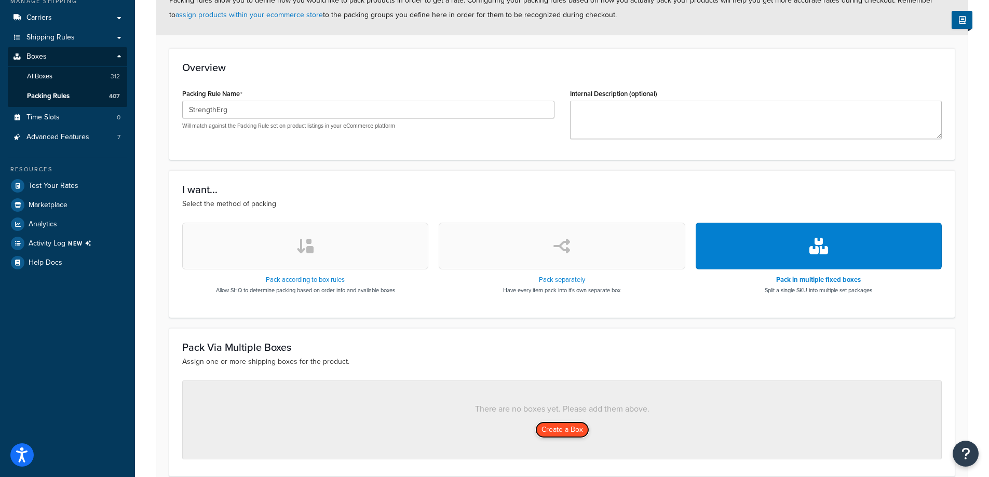
click at [561, 435] on button "Create a Box" at bounding box center [562, 430] width 54 height 17
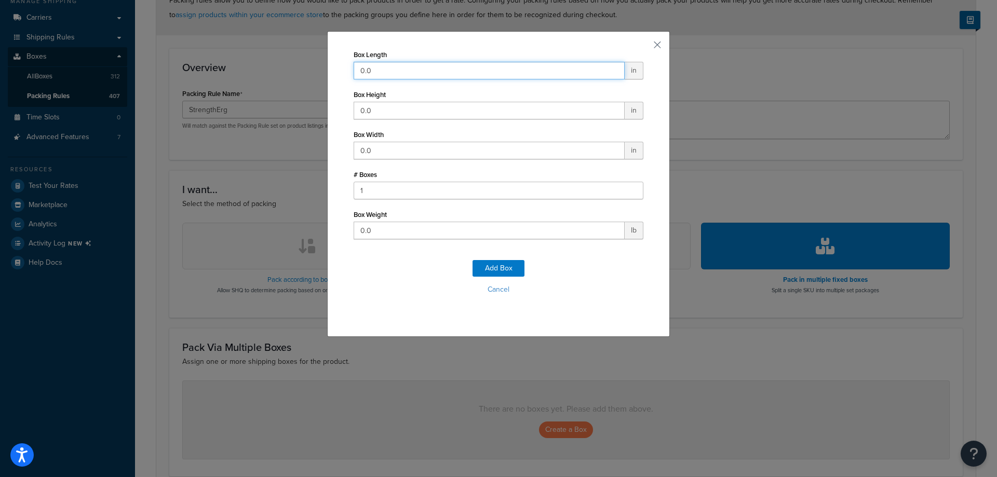
drag, startPoint x: 387, startPoint y: 73, endPoint x: 239, endPoint y: 38, distance: 151.9
click at [198, 51] on div "Box Length 0.0 in Box Height 0.0 in Box Width 0.0 in # Boxes 1 Box Weight 0.0 l…" at bounding box center [498, 238] width 997 height 477
click at [398, 72] on input "0.0" at bounding box center [489, 71] width 271 height 18
type input "57"
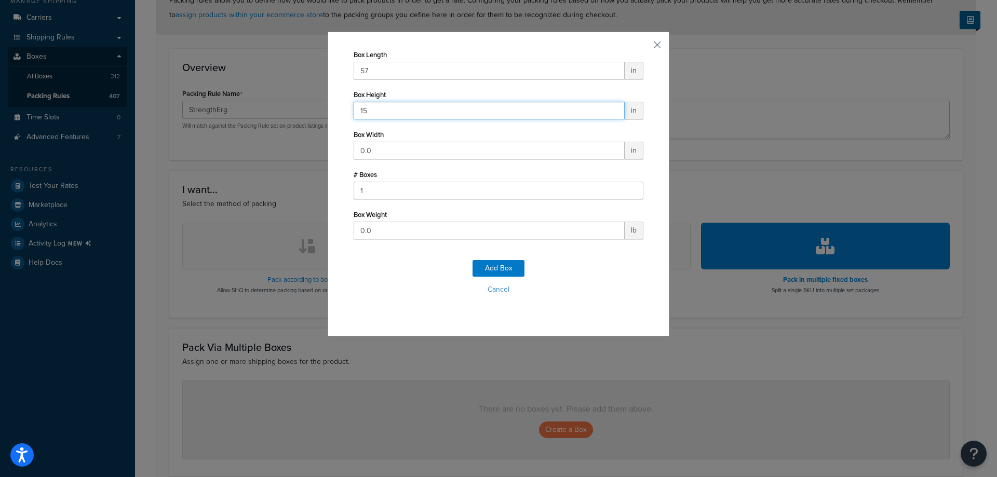
type input "15"
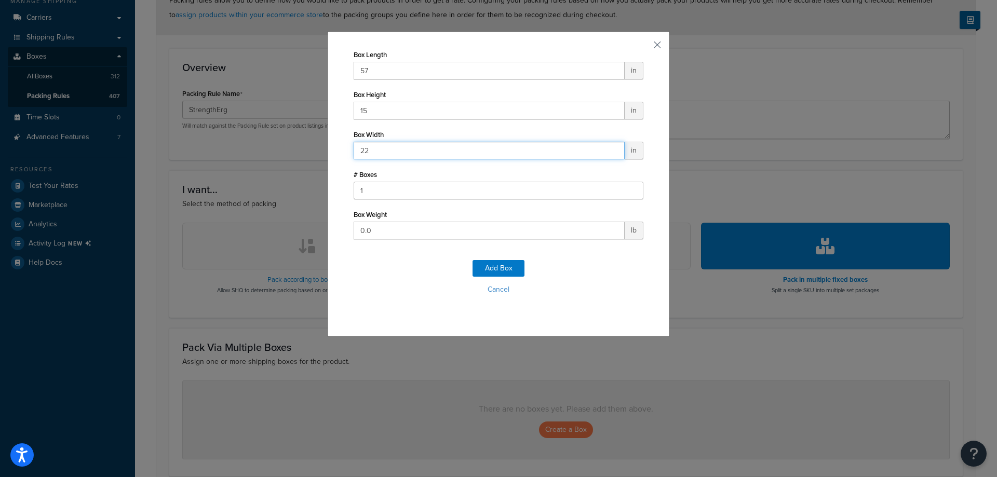
type input "22"
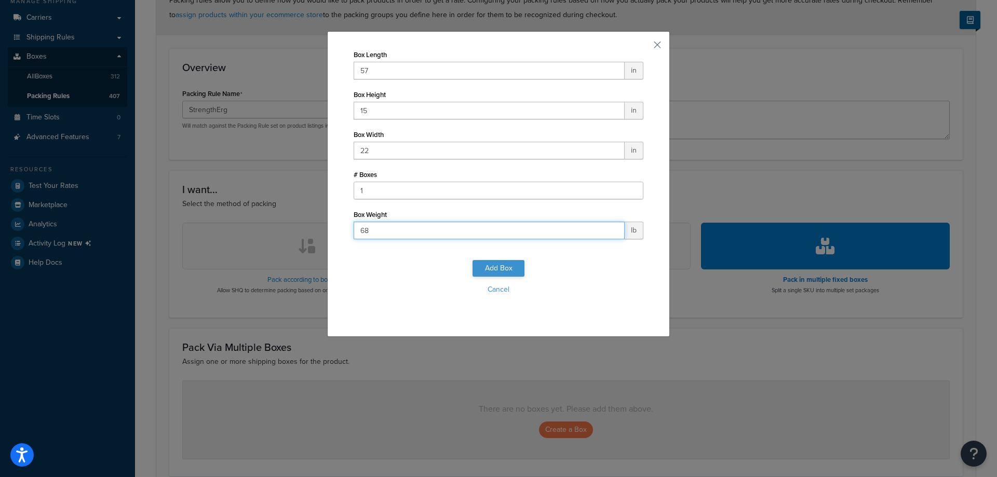
type input "68"
click at [502, 267] on button "Add Box" at bounding box center [498, 268] width 52 height 17
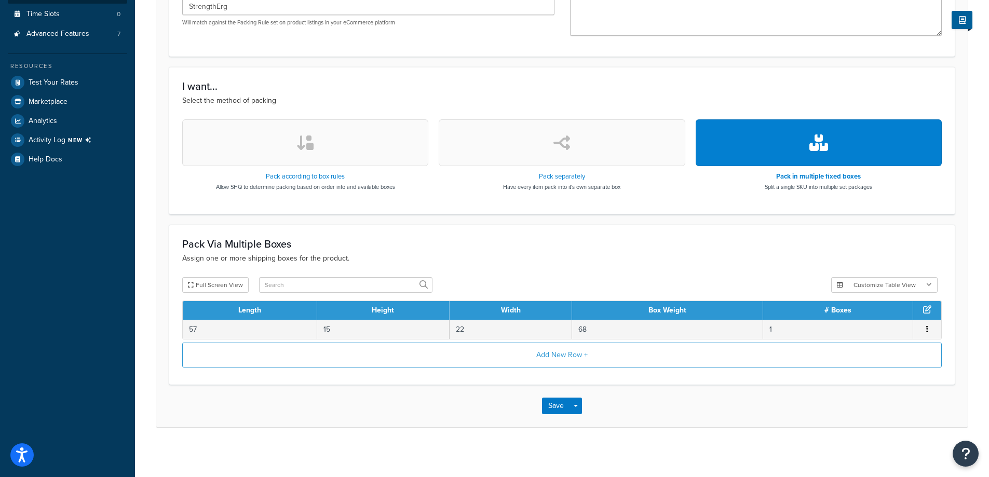
scroll to position [262, 0]
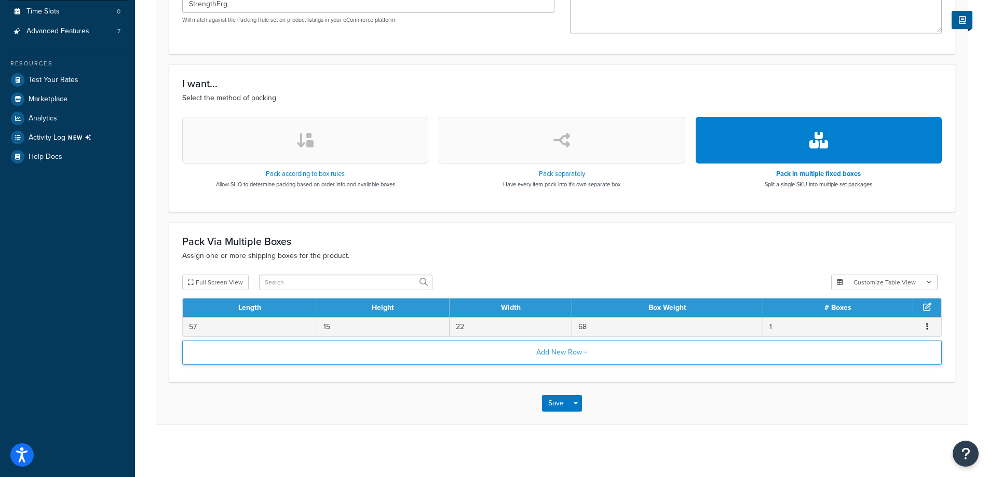
click at [568, 352] on button "Add New Row +" at bounding box center [561, 352] width 759 height 25
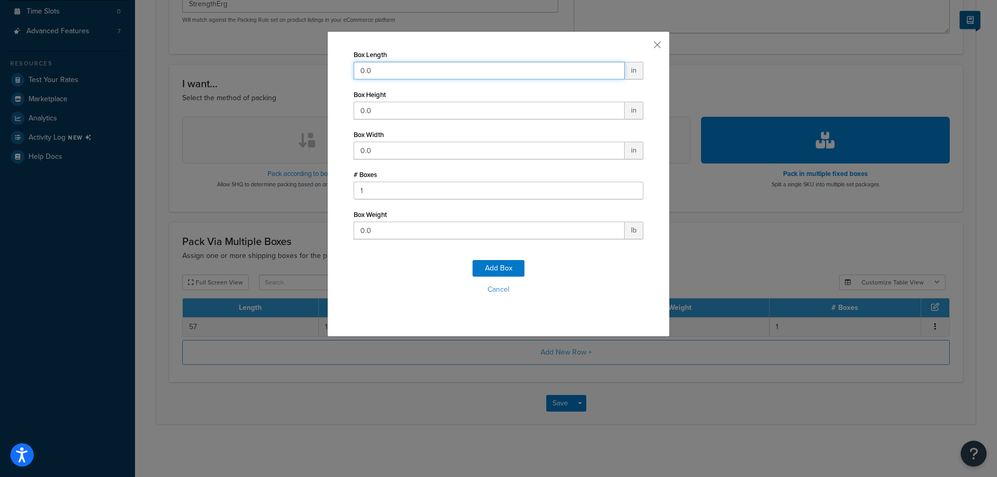
click at [404, 74] on input "0.0" at bounding box center [489, 71] width 271 height 18
type input "54"
type input "9"
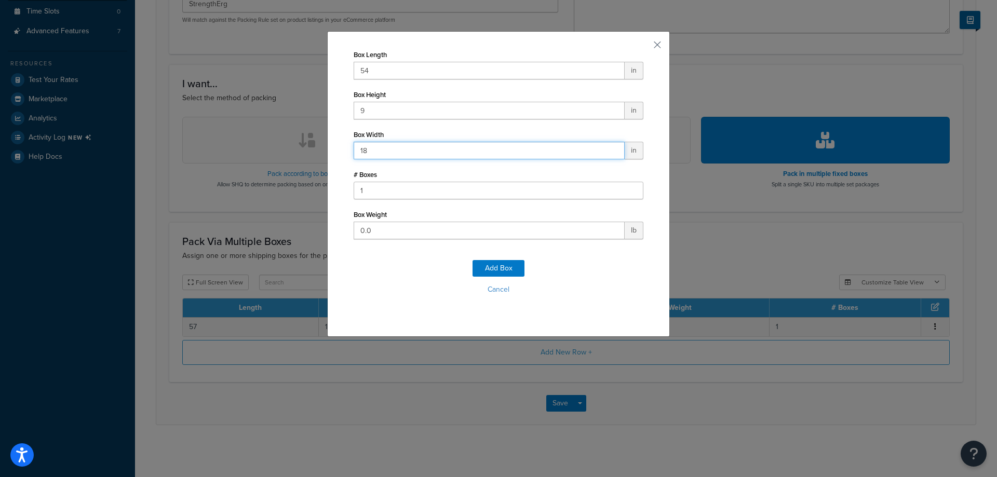
type input "18"
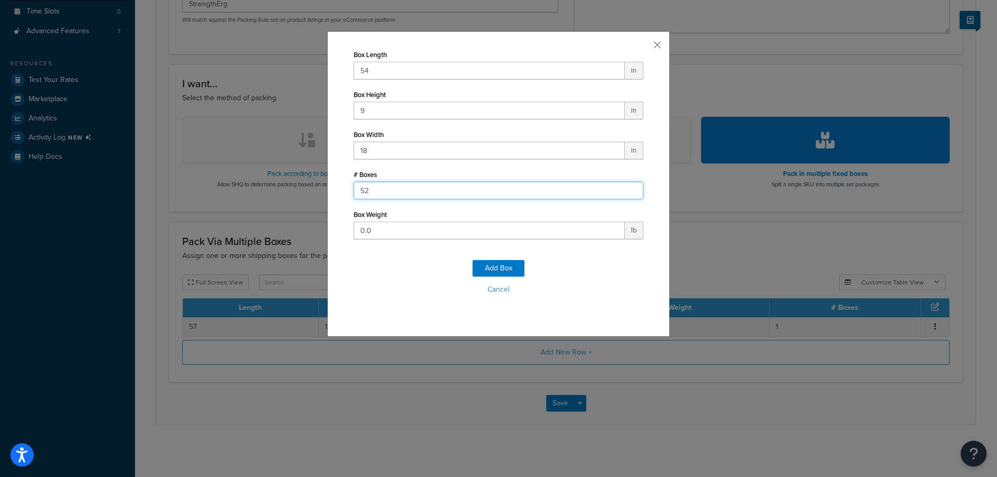
type input "5"
type input "1"
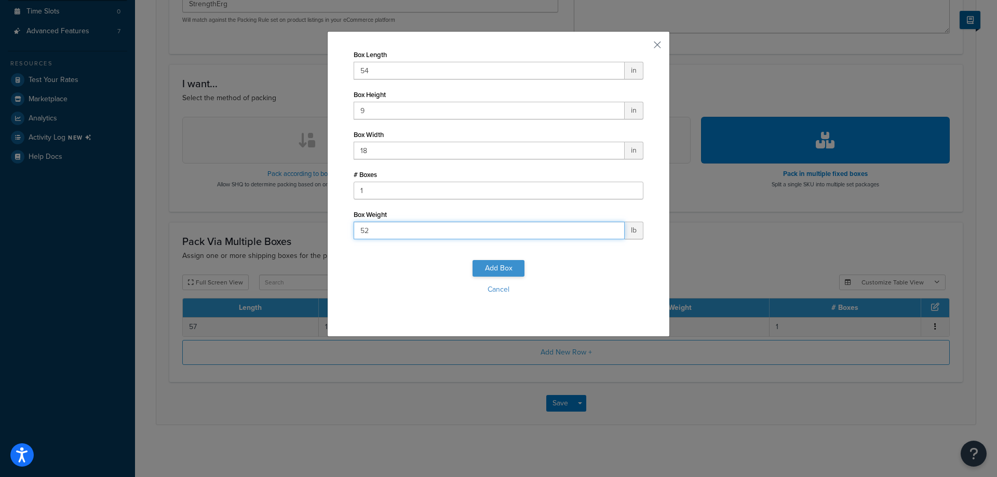
type input "52"
click at [494, 270] on button "Add Box" at bounding box center [498, 268] width 52 height 17
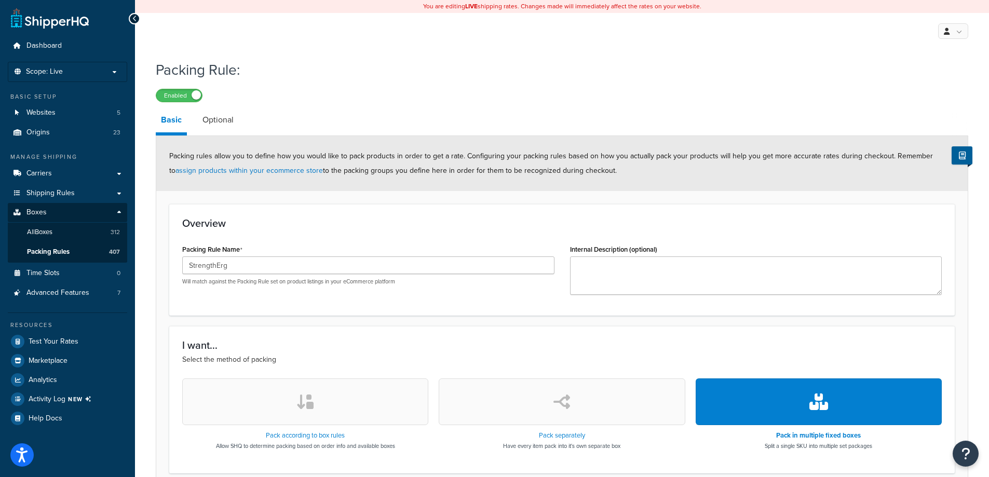
scroll to position [281, 0]
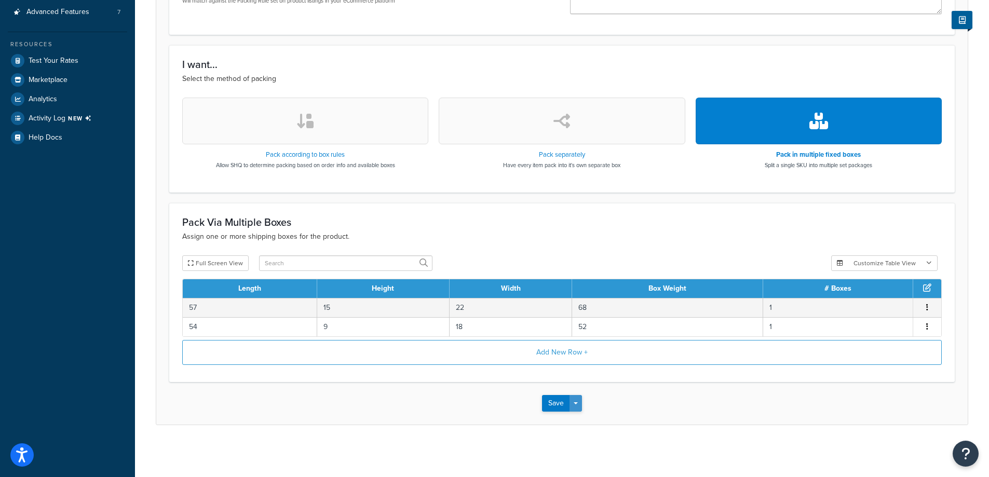
click at [575, 401] on button "Save Dropdown" at bounding box center [575, 403] width 12 height 17
click at [616, 425] on button "Save and Edit" at bounding box center [592, 423] width 100 height 22
